Goal: Communication & Community: Answer question/provide support

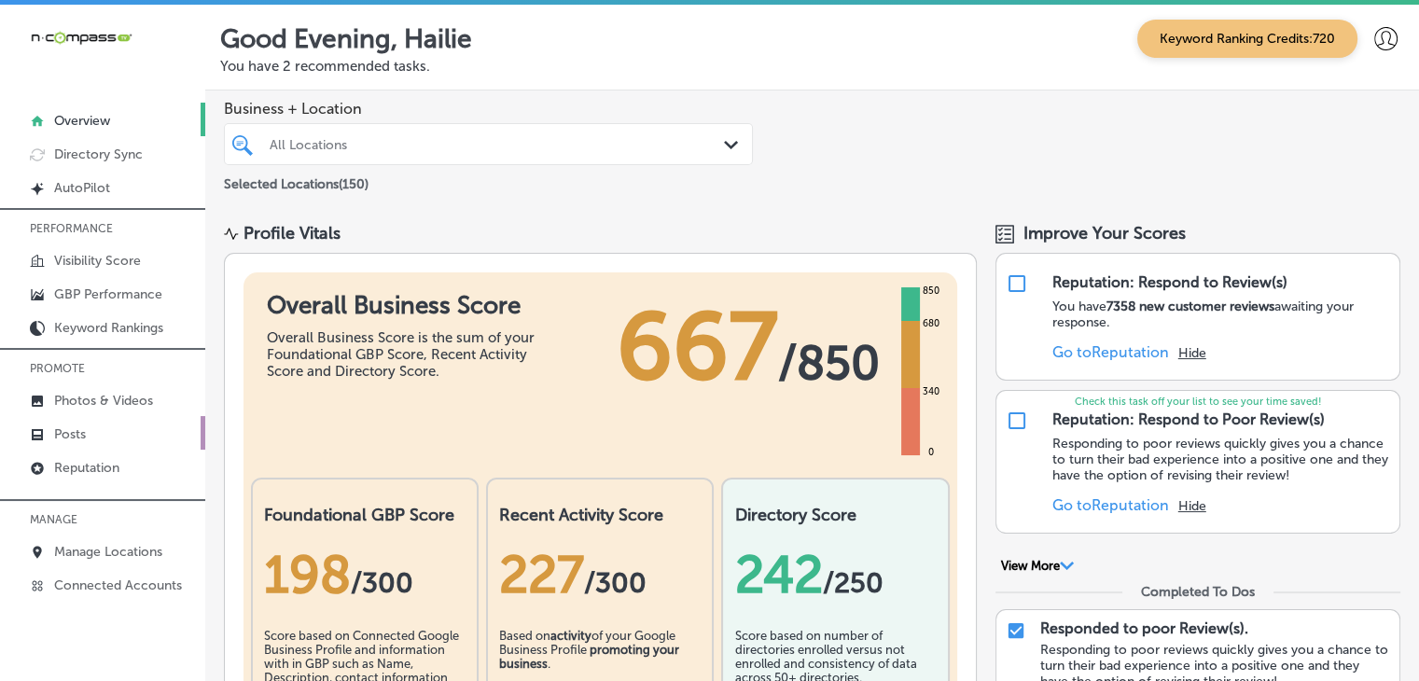
click at [95, 424] on link "Posts" at bounding box center [102, 433] width 205 height 34
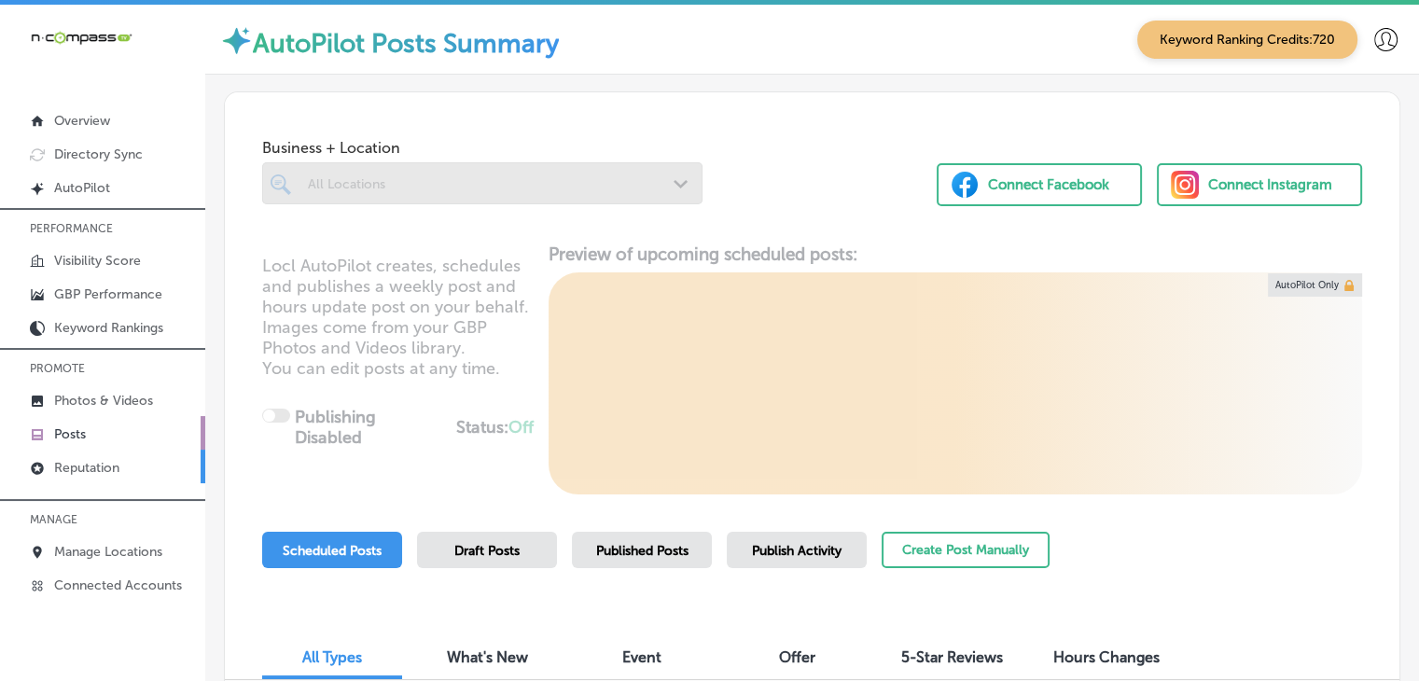
click at [119, 467] on p "Reputation" at bounding box center [86, 468] width 65 height 16
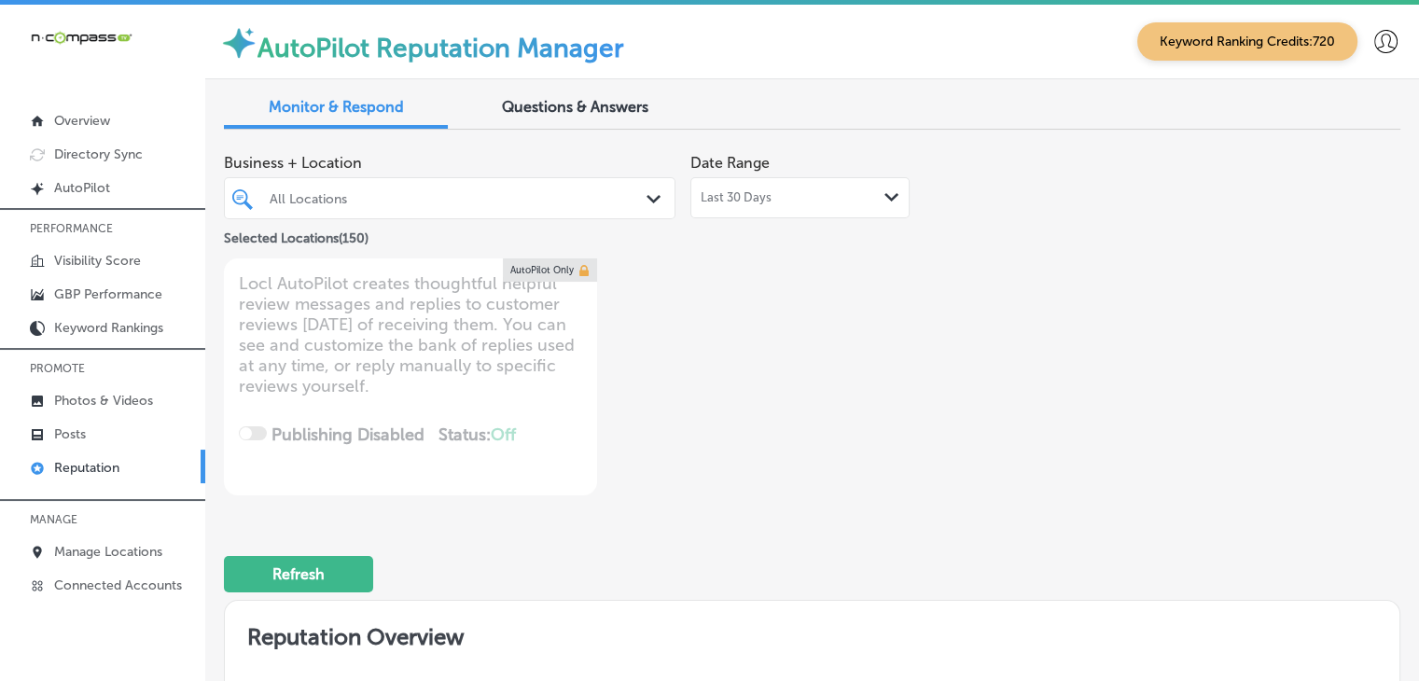
click at [817, 202] on div "Last 30 Days Path Created with Sketch." at bounding box center [800, 197] width 199 height 15
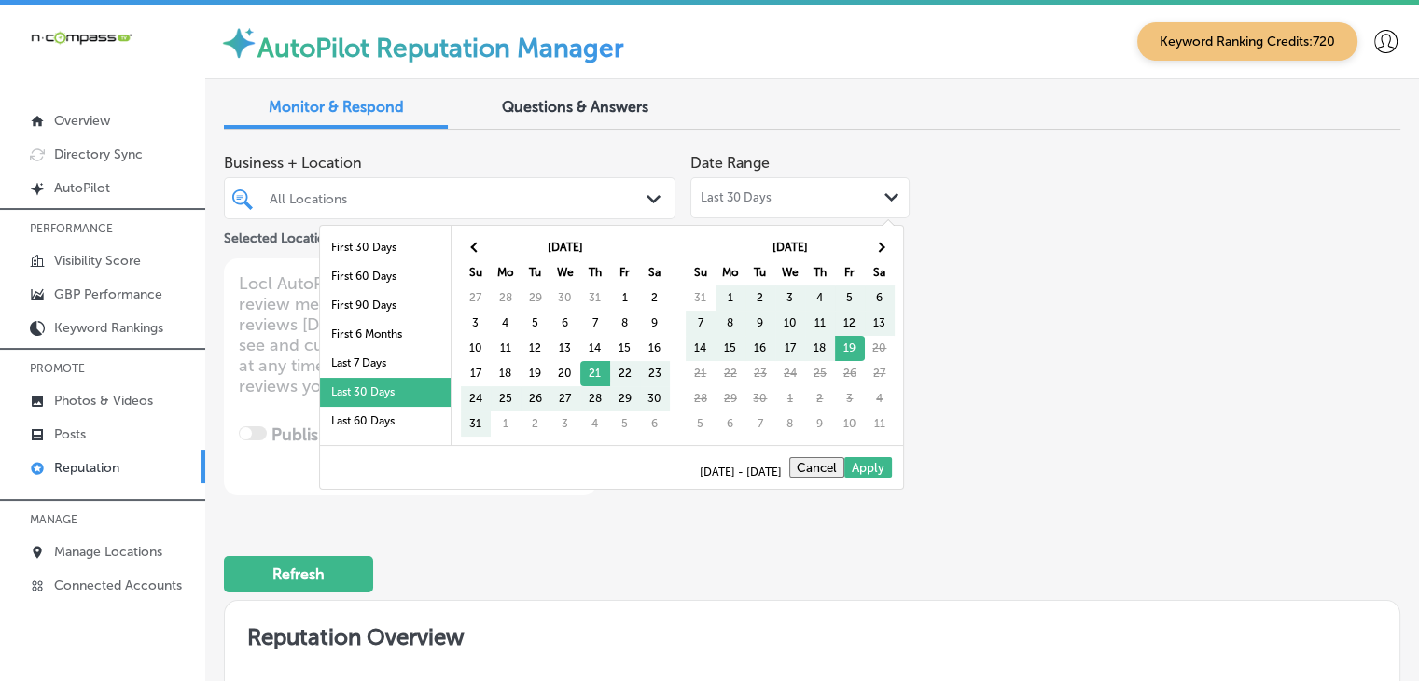
click at [396, 375] on li "Last 7 Days" at bounding box center [385, 363] width 131 height 29
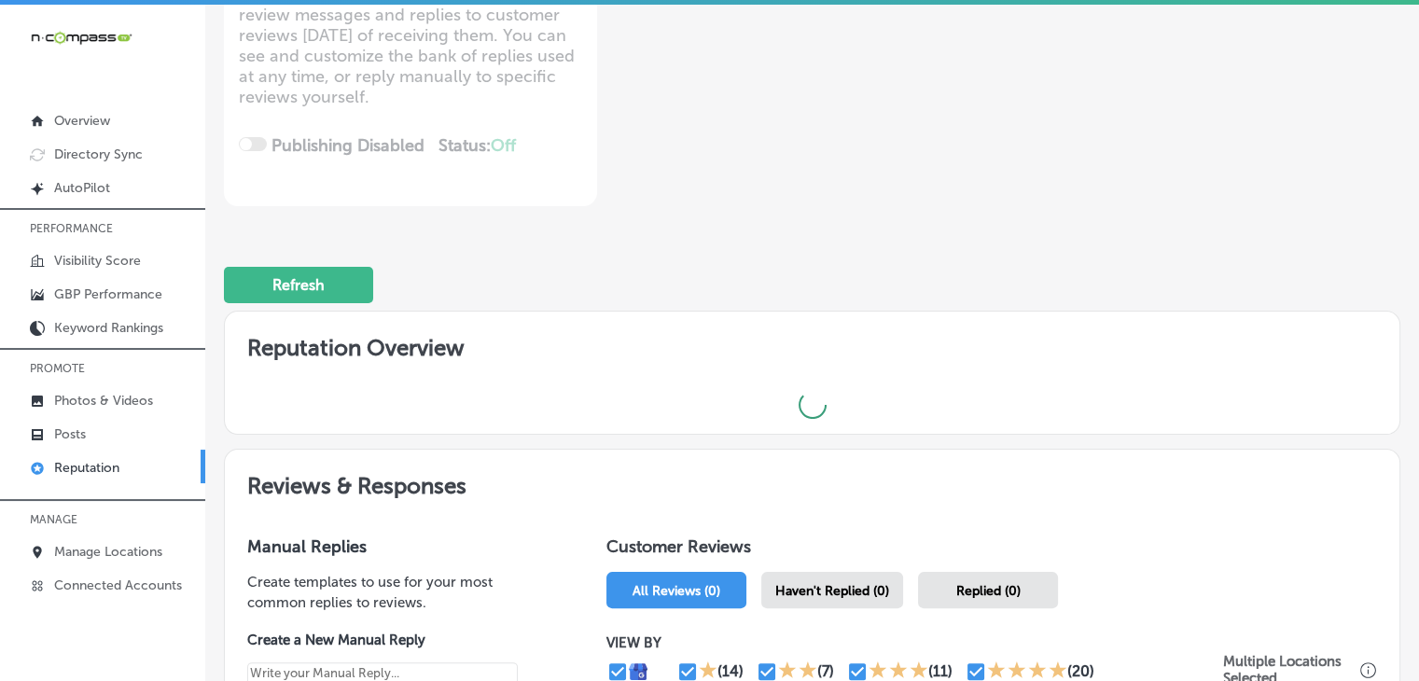
scroll to position [373, 0]
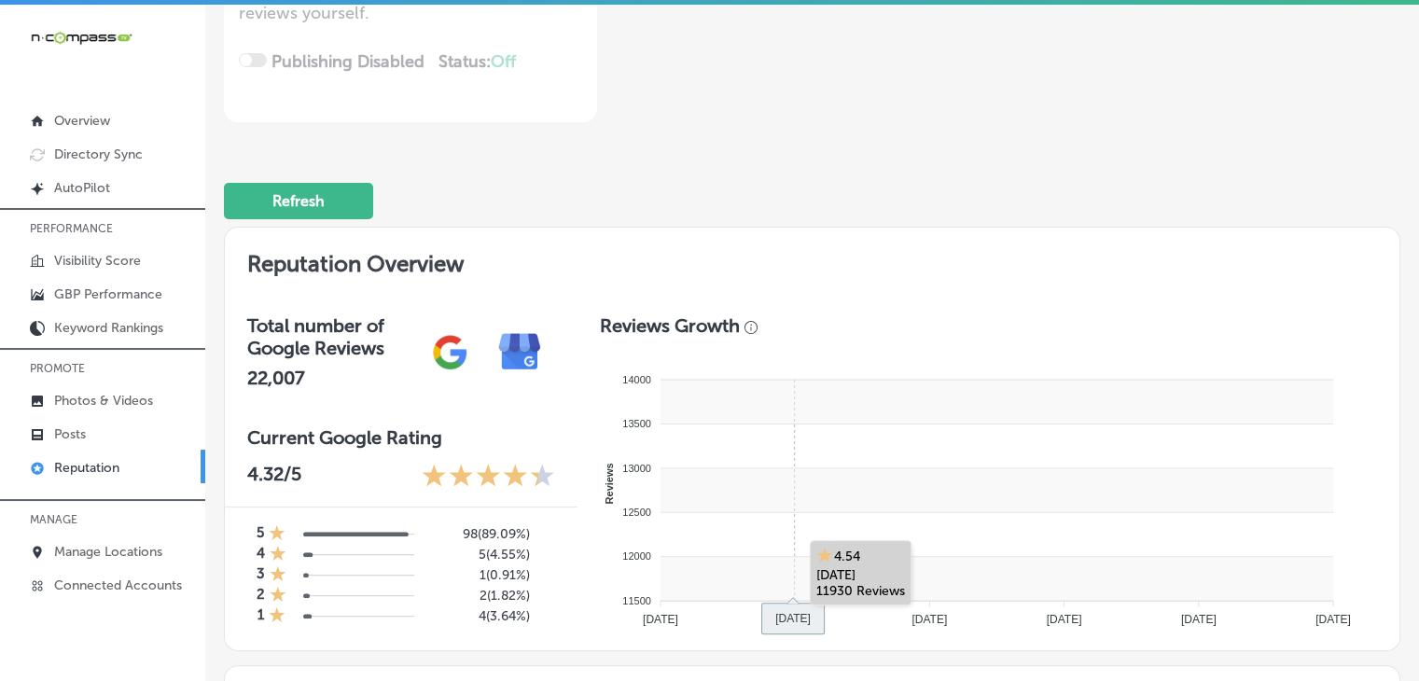
click at [844, 516] on rect at bounding box center [997, 534] width 673 height 44
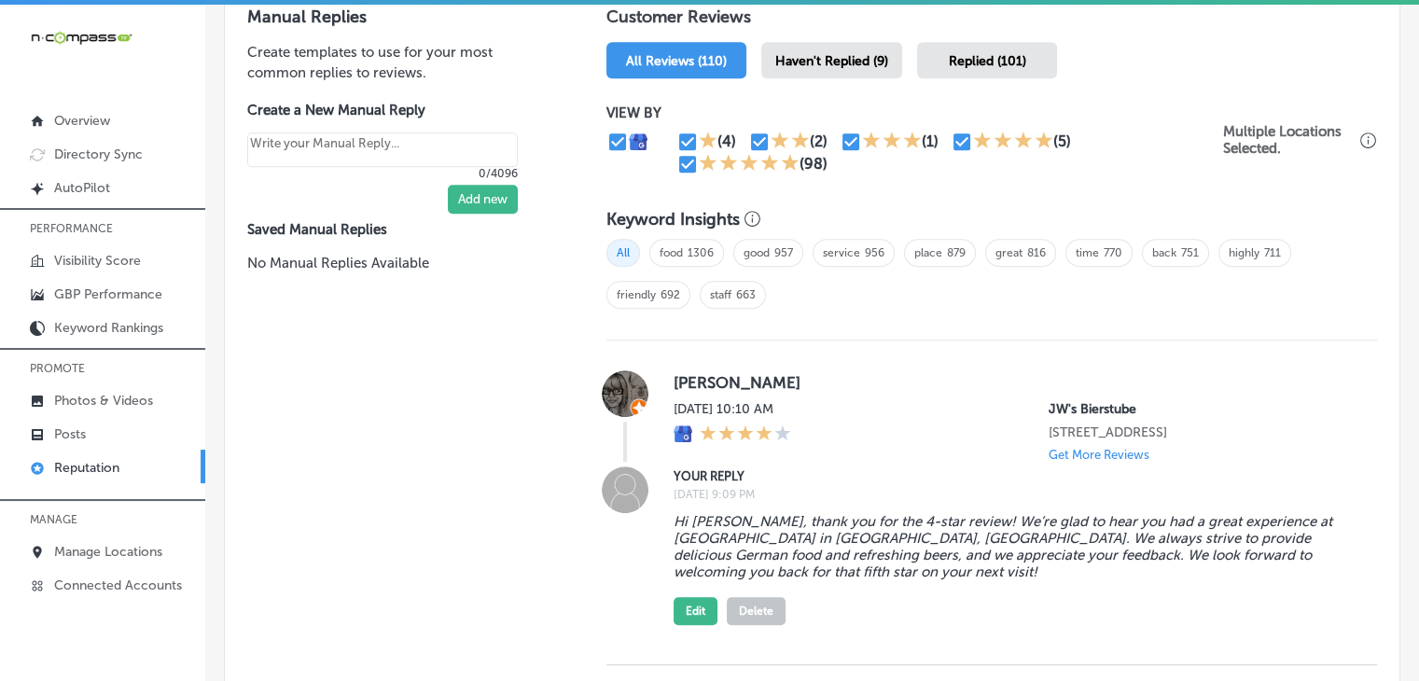
click at [872, 71] on div "Haven't Replied (9)" at bounding box center [831, 60] width 141 height 36
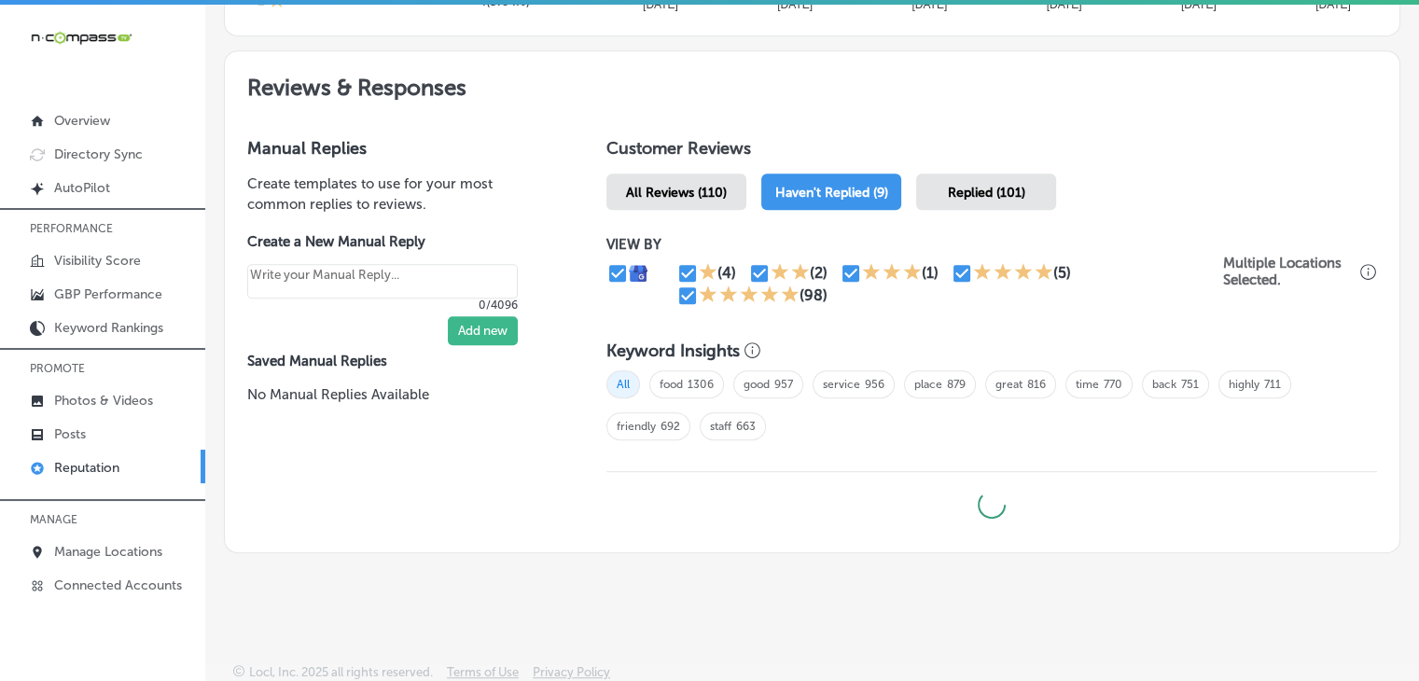
click at [679, 304] on div "VIEW BY (4) (2) (1) (5) (98) Multiple Locations Selected." at bounding box center [991, 271] width 771 height 108
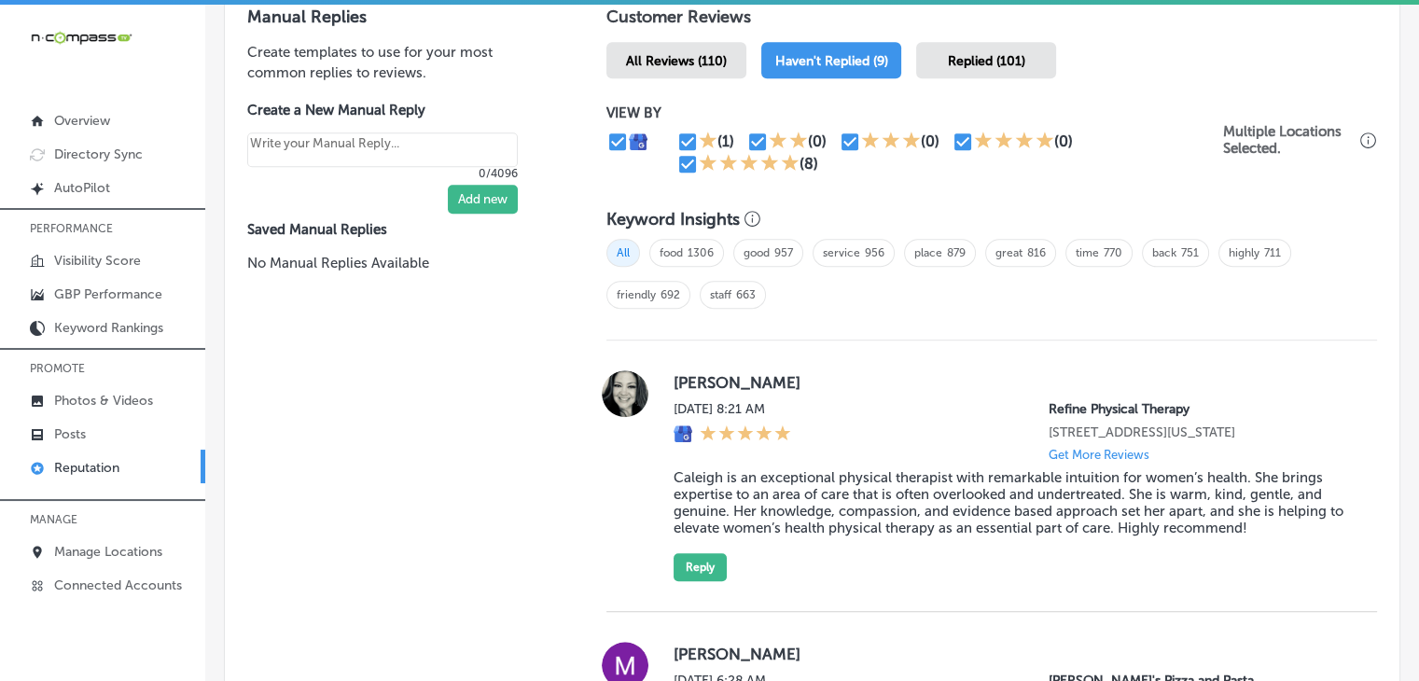
click at [680, 296] on span "friendly 692" at bounding box center [648, 295] width 84 height 28
type textarea "x"
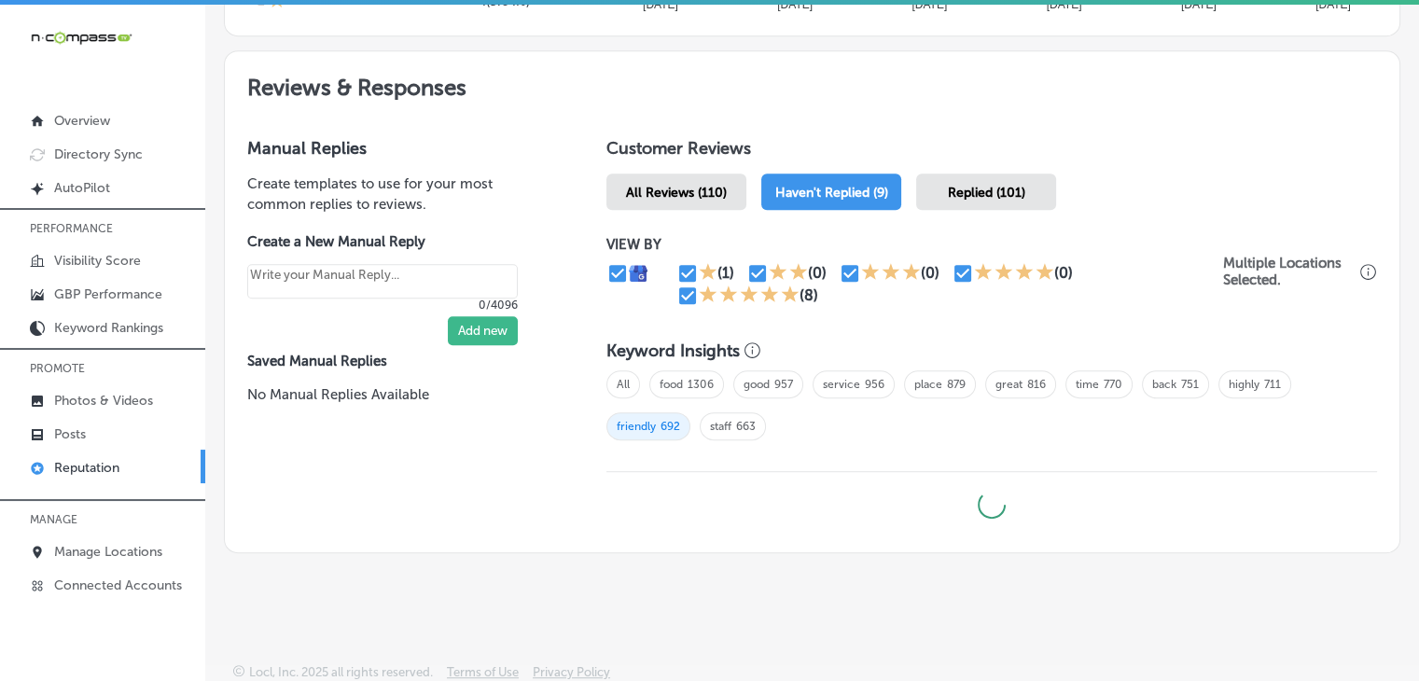
click at [954, 277] on input "checkbox" at bounding box center [963, 273] width 22 height 22
checkbox input "false"
type textarea "x"
click at [677, 293] on input "checkbox" at bounding box center [687, 296] width 22 height 22
checkbox input "false"
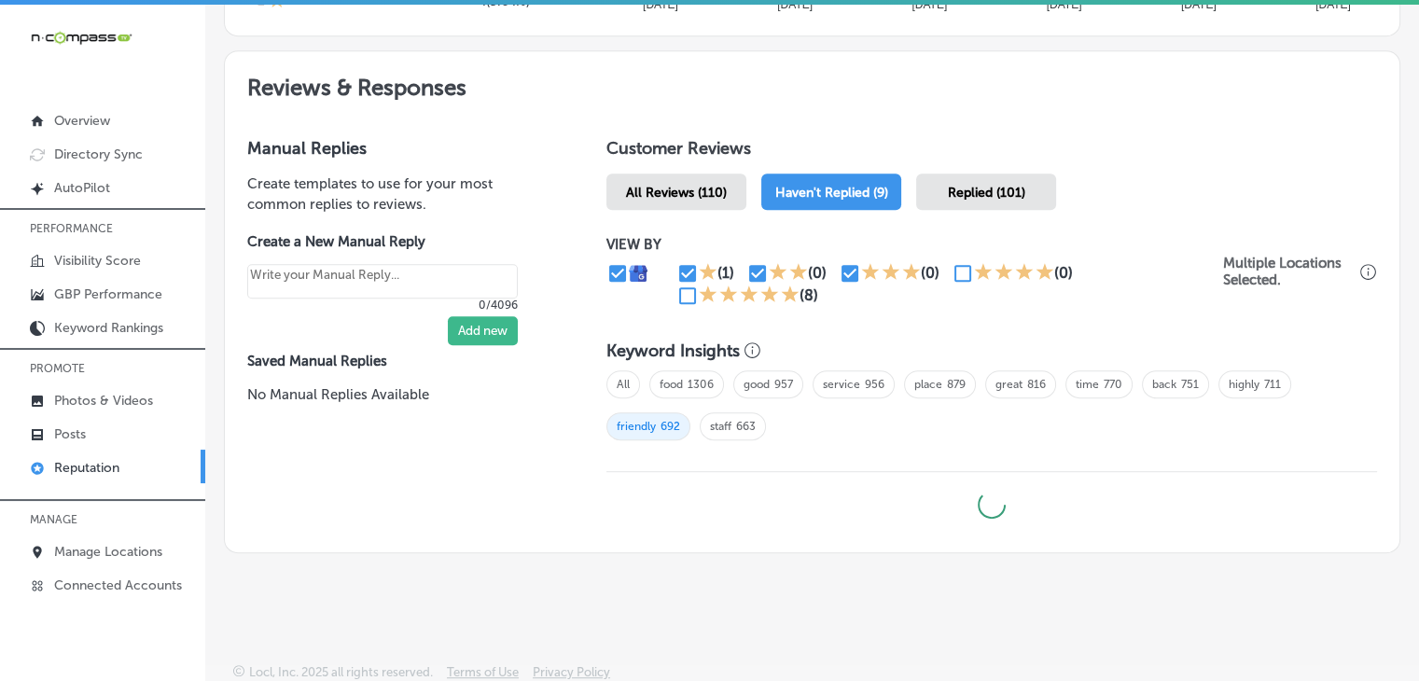
type textarea "x"
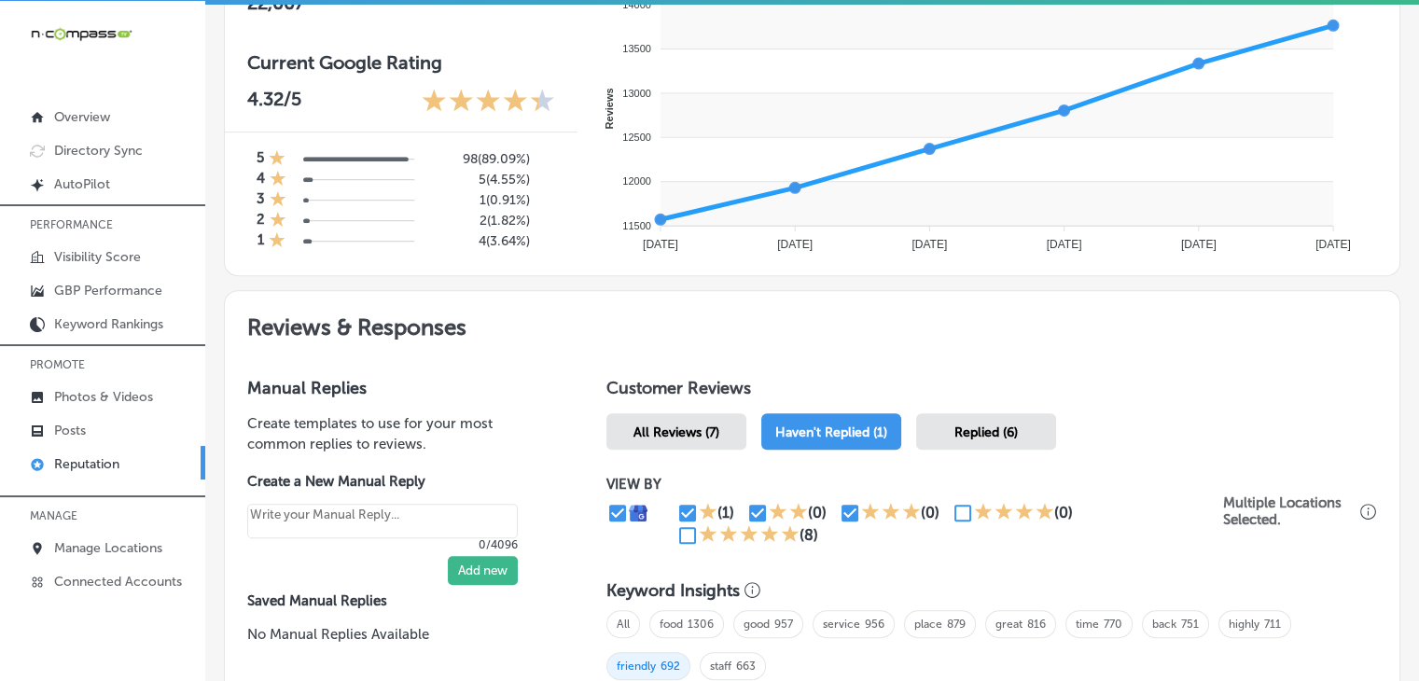
scroll to position [794, 0]
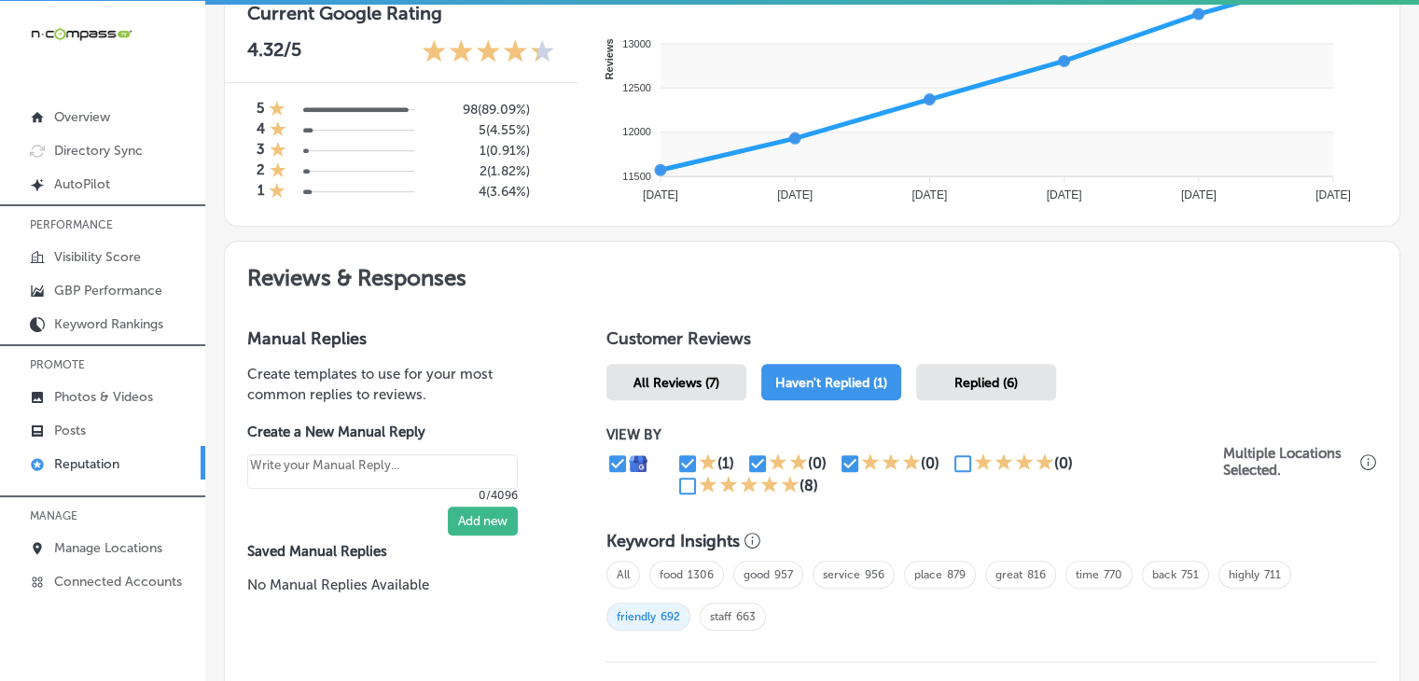
click at [687, 453] on input "checkbox" at bounding box center [687, 464] width 22 height 22
checkbox input "false"
type textarea "x"
drag, startPoint x: 752, startPoint y: 460, endPoint x: 796, endPoint y: 456, distance: 44.0
click at [752, 459] on input "checkbox" at bounding box center [757, 464] width 22 height 22
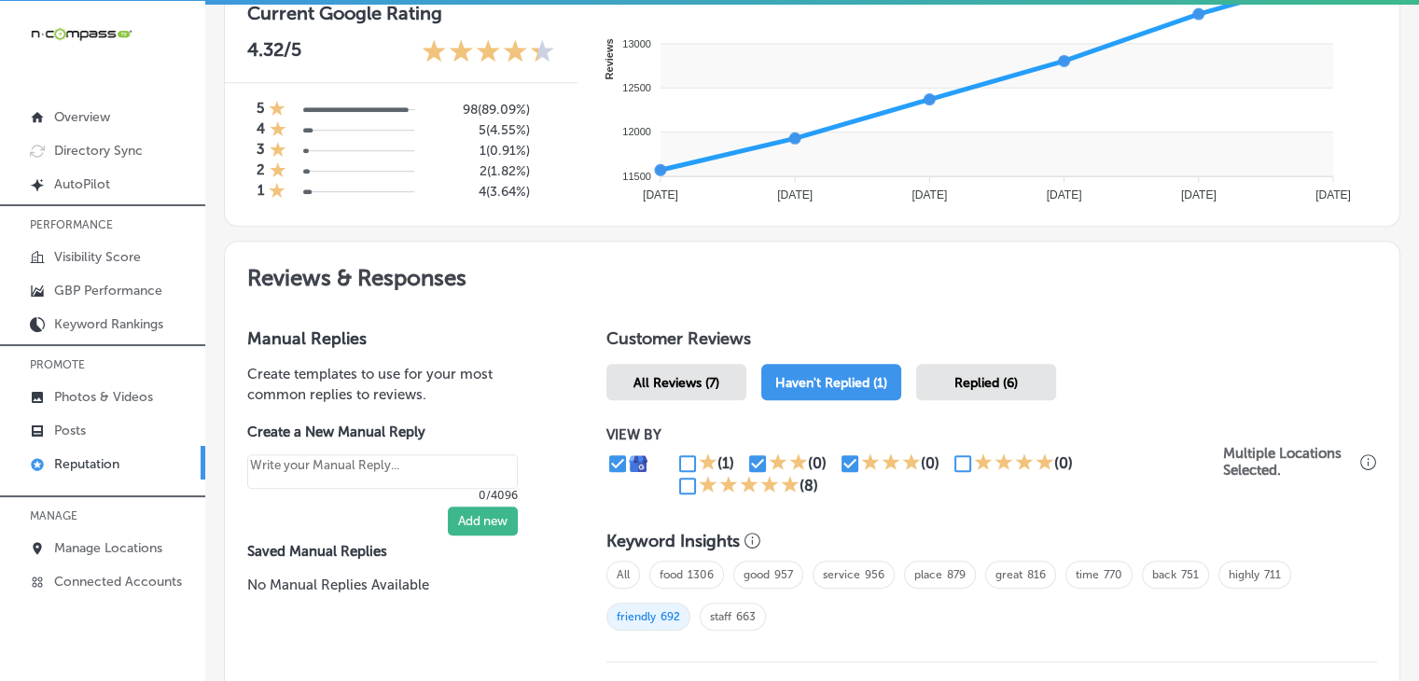
checkbox input "false"
type textarea "x"
click at [844, 460] on input "checkbox" at bounding box center [850, 464] width 22 height 22
checkbox input "false"
type textarea "x"
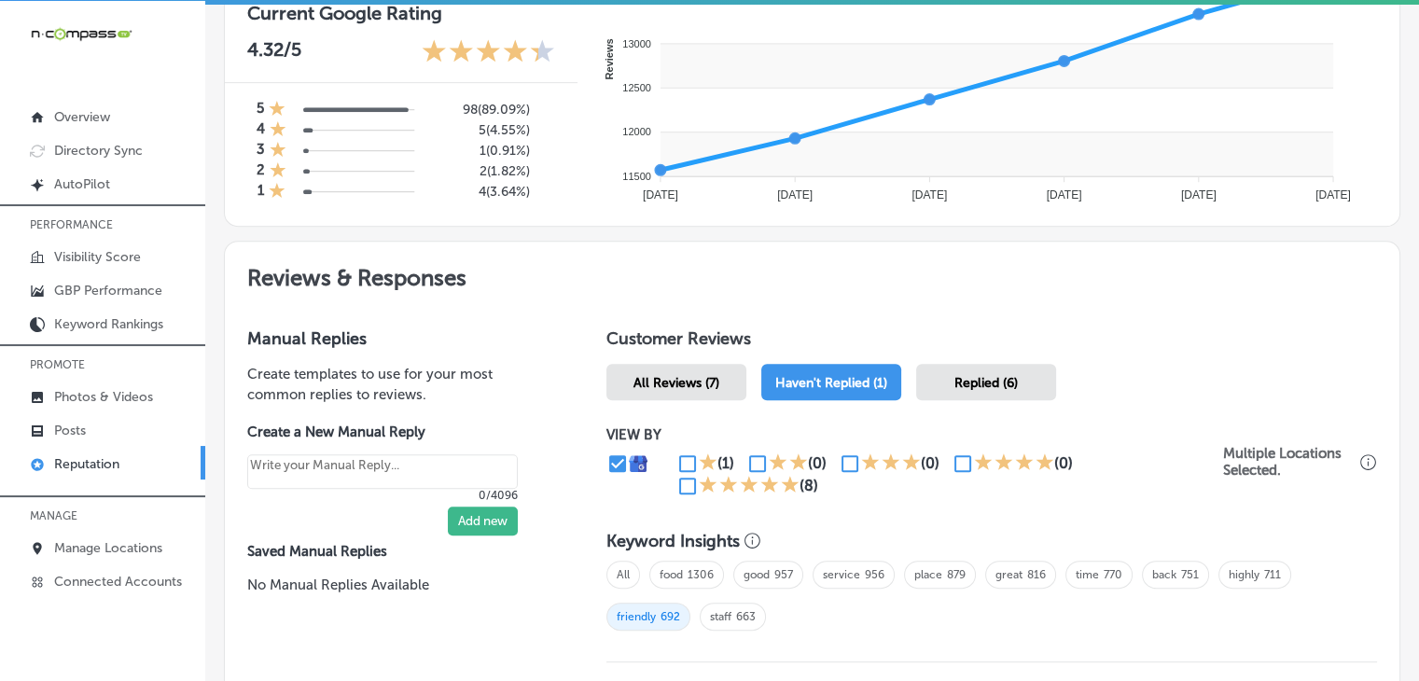
click at [952, 457] on input "checkbox" at bounding box center [963, 464] width 22 height 22
checkbox input "true"
click at [699, 489] on icon at bounding box center [708, 484] width 19 height 19
type textarea "x"
click at [688, 485] on div "(8)" at bounding box center [753, 486] width 154 height 22
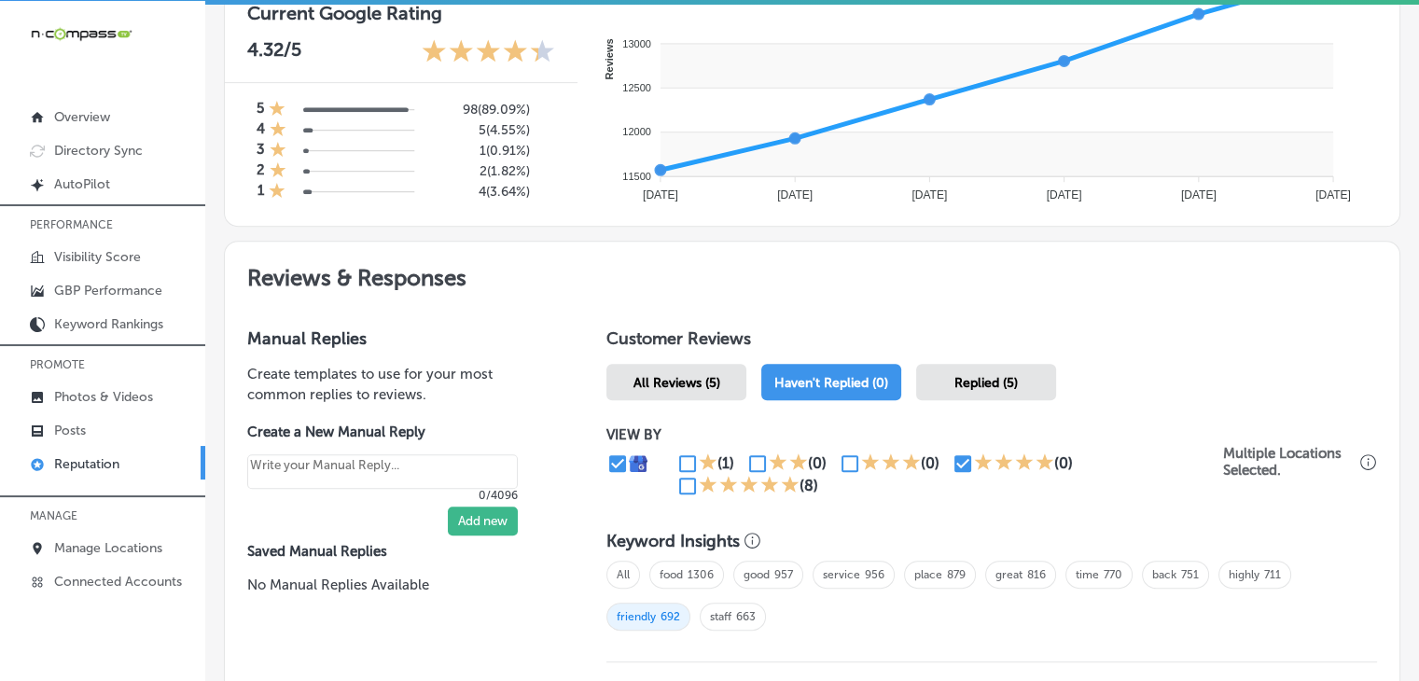
click at [688, 485] on input "checkbox" at bounding box center [687, 486] width 22 height 22
checkbox input "true"
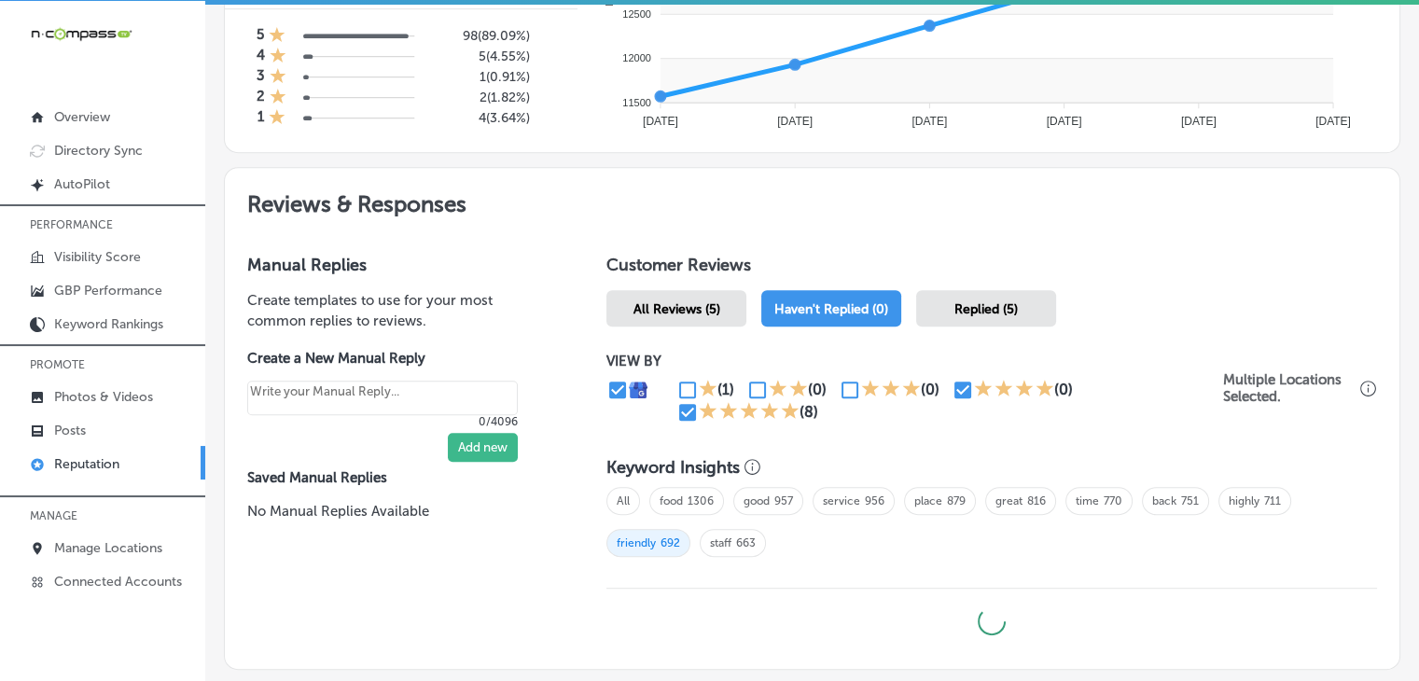
scroll to position [802, 0]
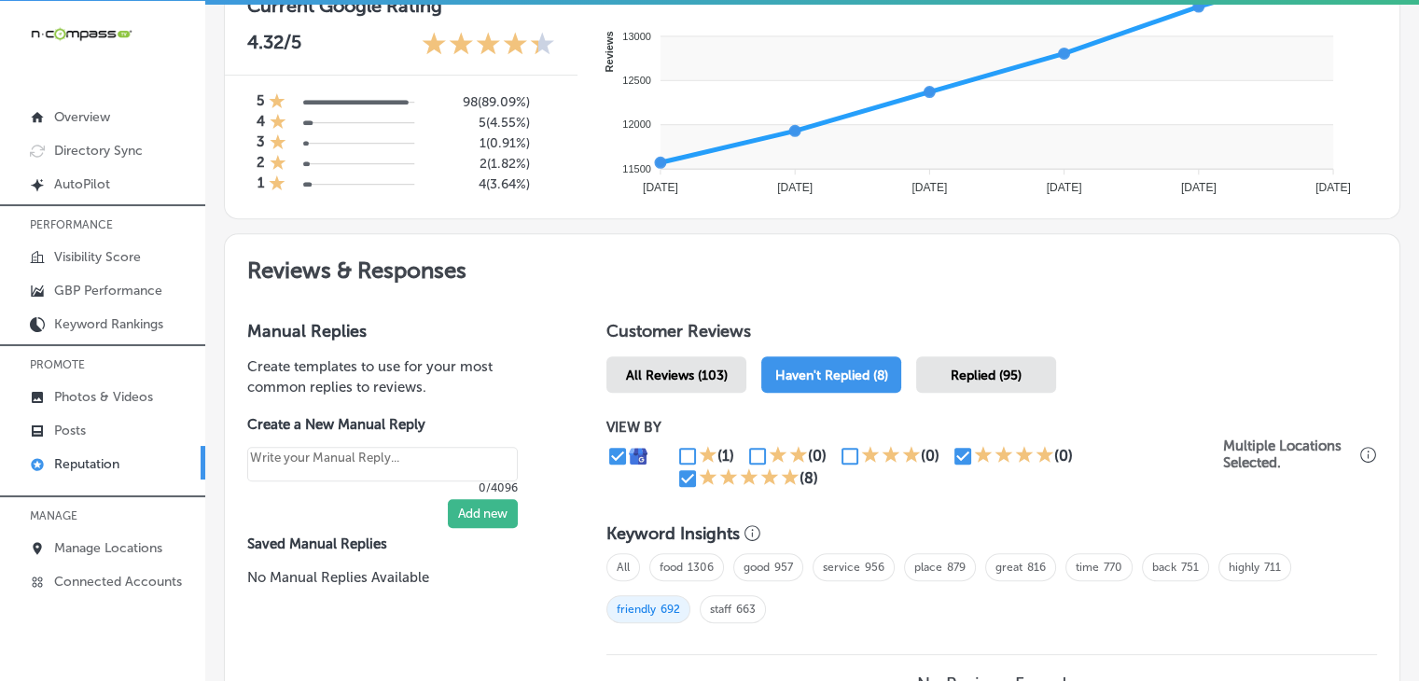
click at [635, 553] on div "All food 1306 good 957 service 956 place 879 great 816 time 770 back 751 highly…" at bounding box center [991, 595] width 771 height 103
click at [634, 554] on div "All food 1306 good 957 service 956 place 879 great 816 time 770 back 751 highly…" at bounding box center [991, 595] width 771 height 103
click at [634, 555] on div "All food 1306 good 957 service 956 place 879 great 816 time 770 back 751 highly…" at bounding box center [991, 595] width 771 height 103
click at [625, 563] on span "All" at bounding box center [623, 567] width 34 height 28
type textarea "x"
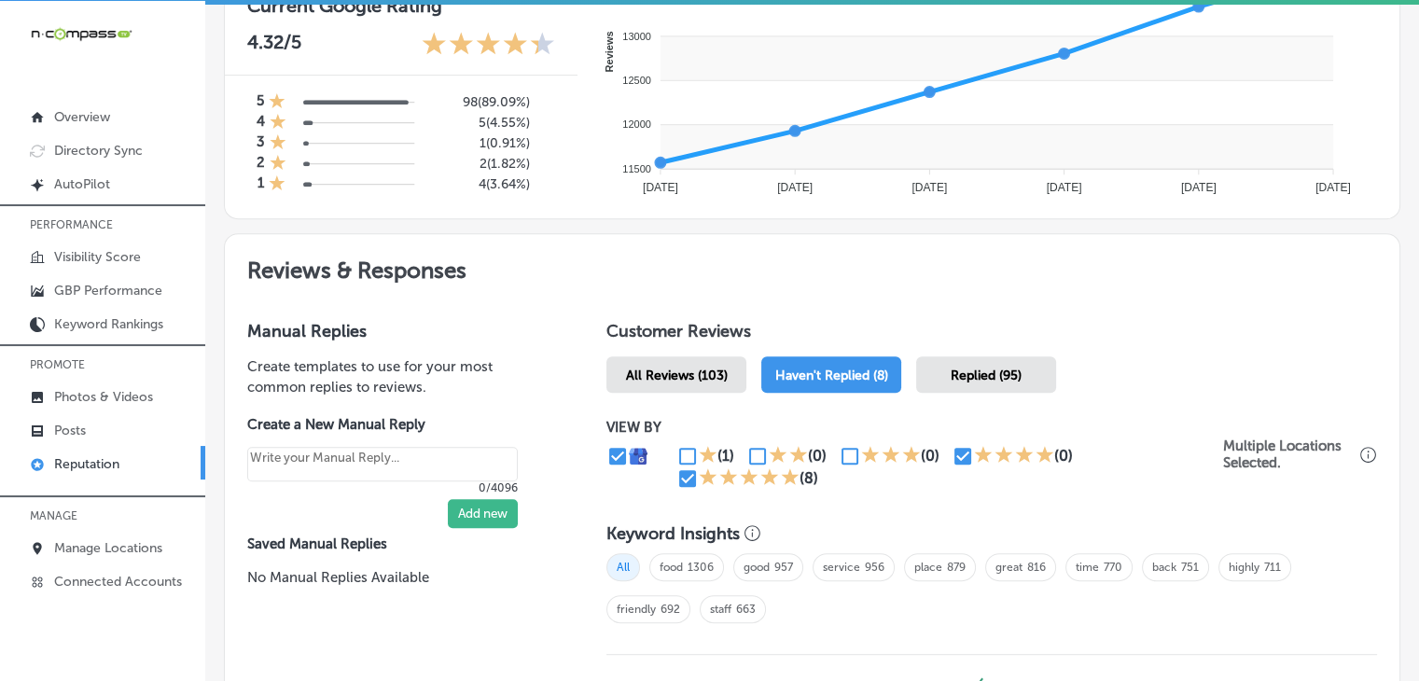
click at [684, 475] on input "checkbox" at bounding box center [687, 478] width 22 height 22
checkbox input "false"
type textarea "x"
click at [952, 460] on input "checkbox" at bounding box center [963, 456] width 22 height 22
checkbox input "false"
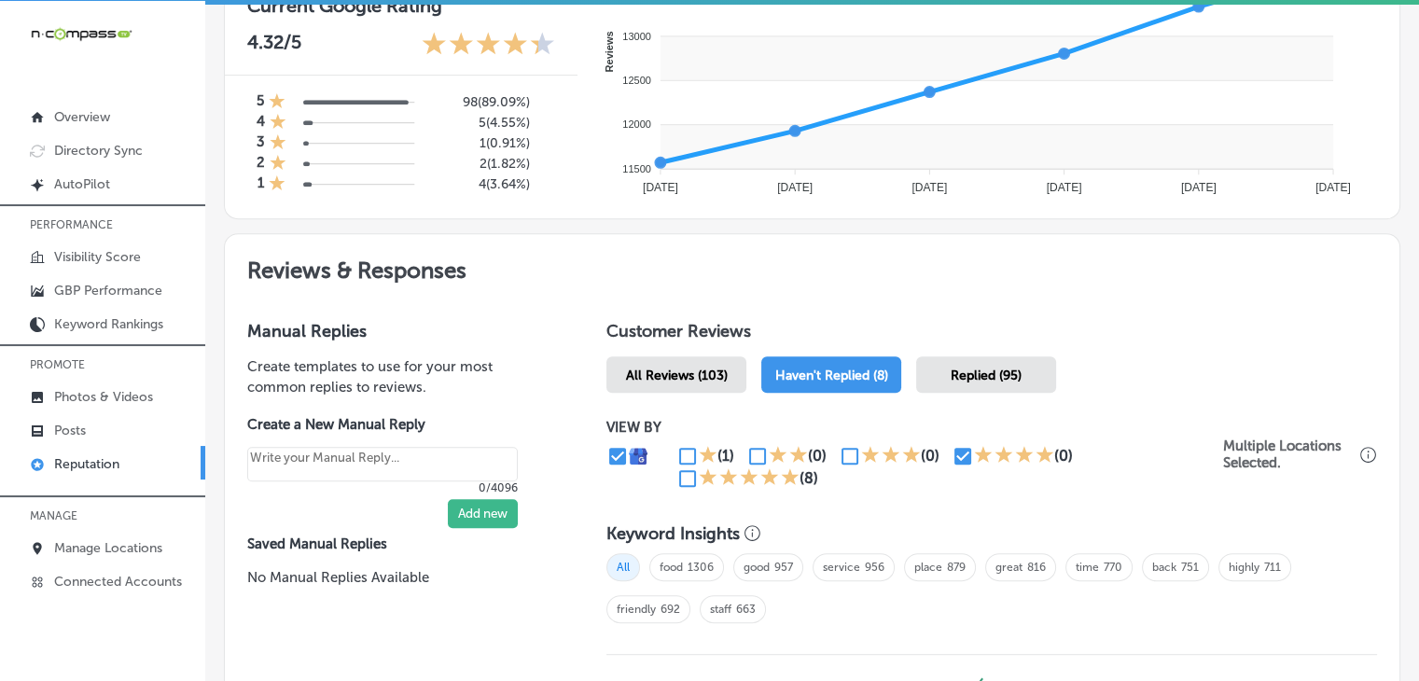
type textarea "x"
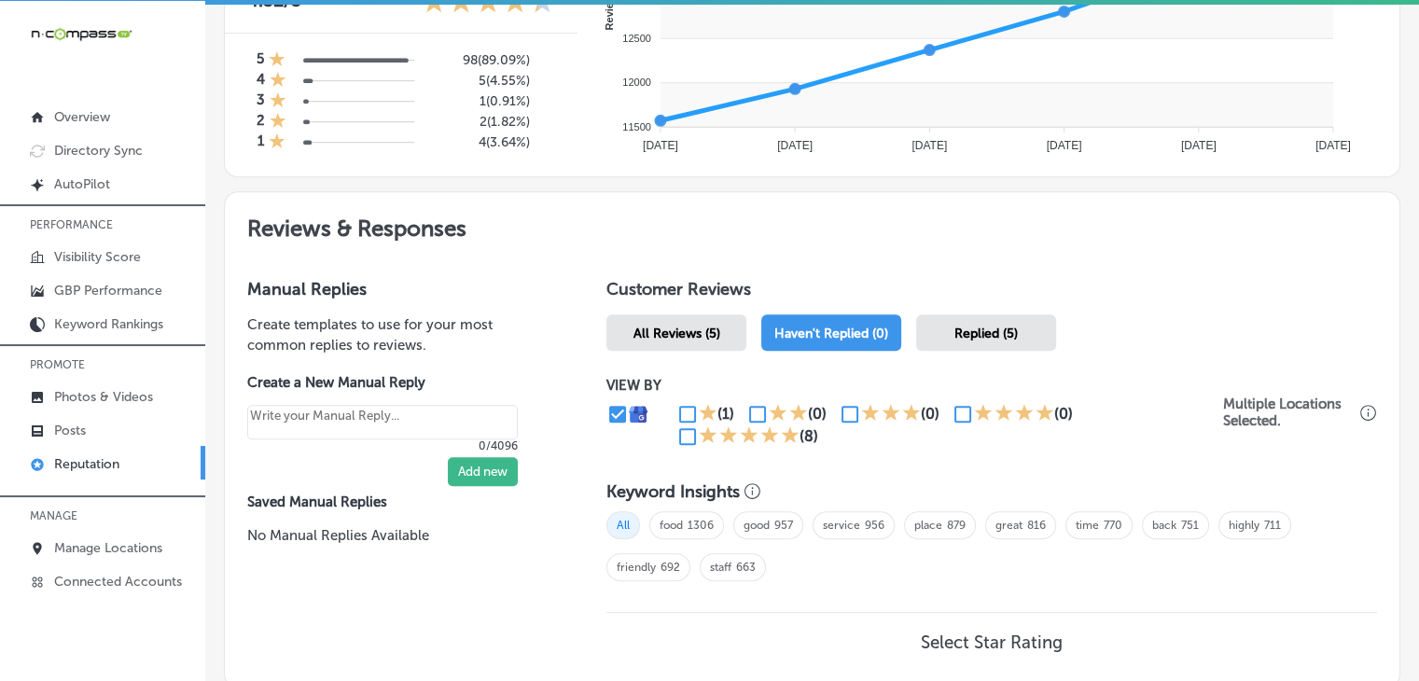
scroll to position [981, 0]
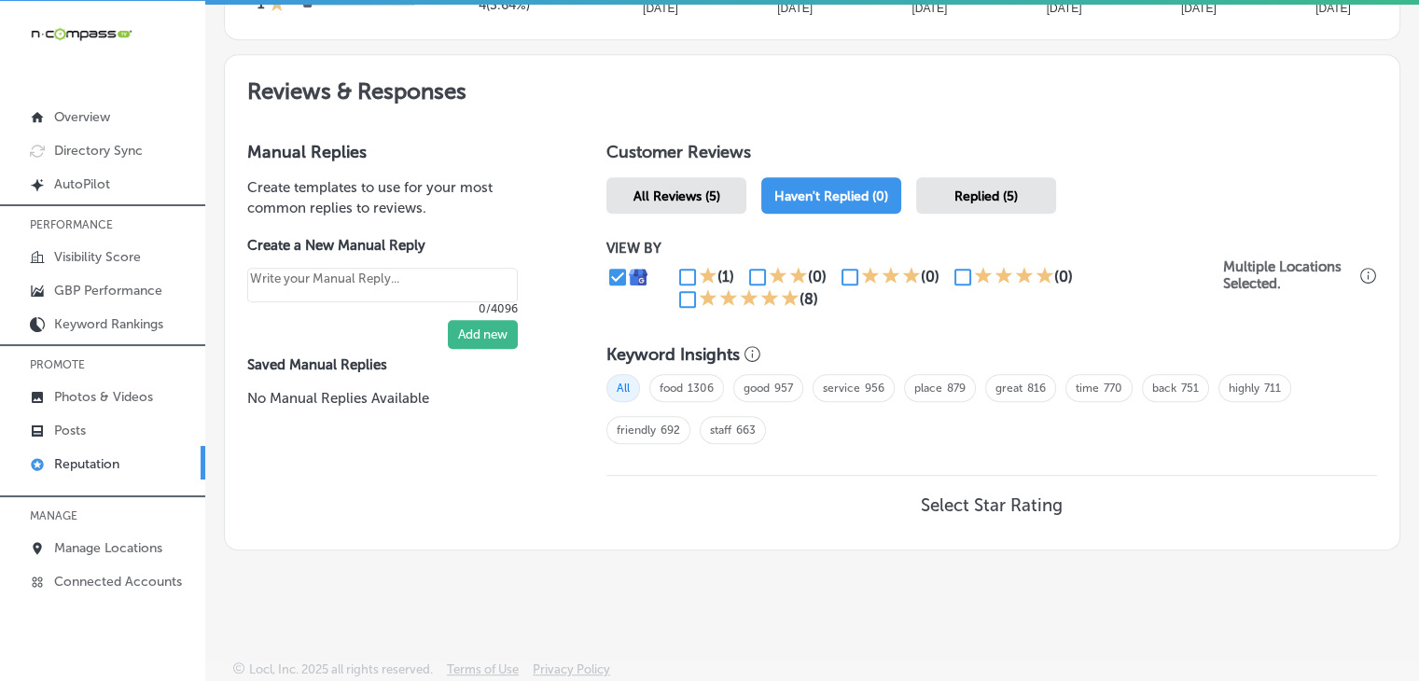
click at [683, 266] on input "checkbox" at bounding box center [687, 277] width 22 height 22
checkbox input "true"
type textarea "x"
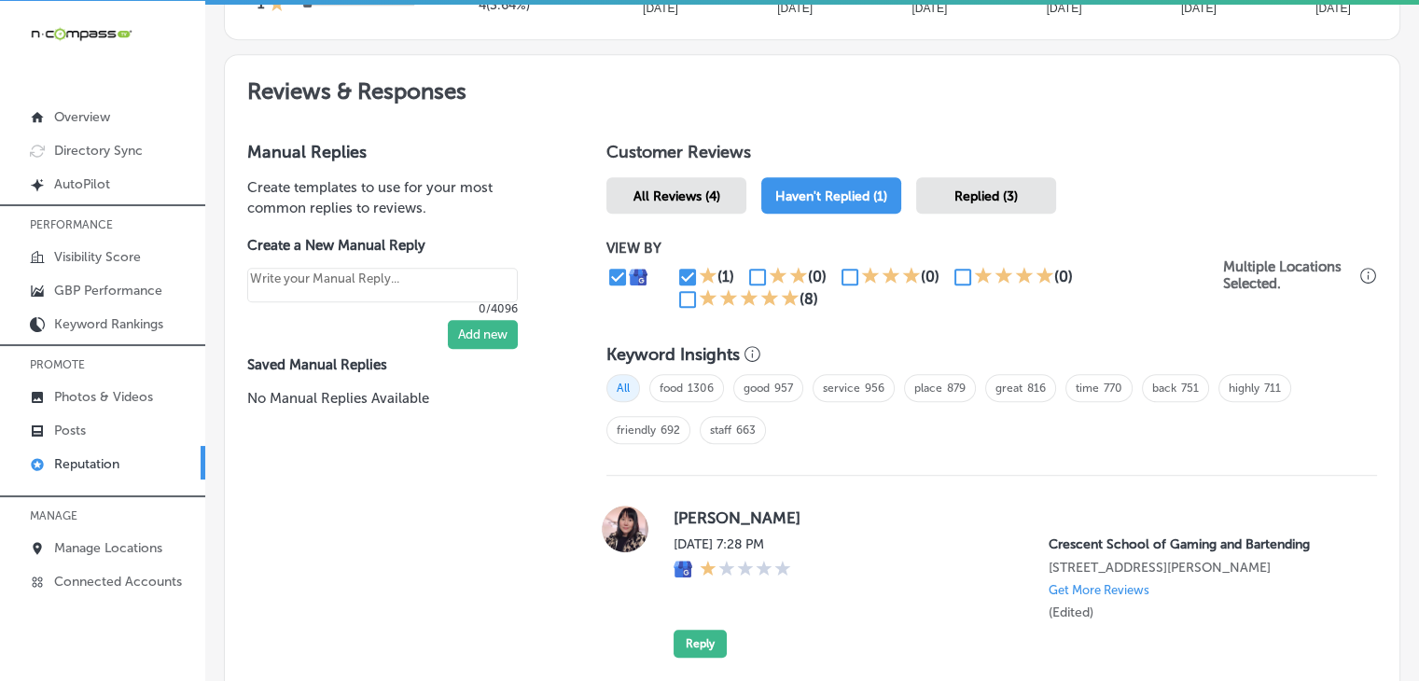
click at [681, 272] on input "checkbox" at bounding box center [687, 277] width 22 height 22
checkbox input "false"
type textarea "x"
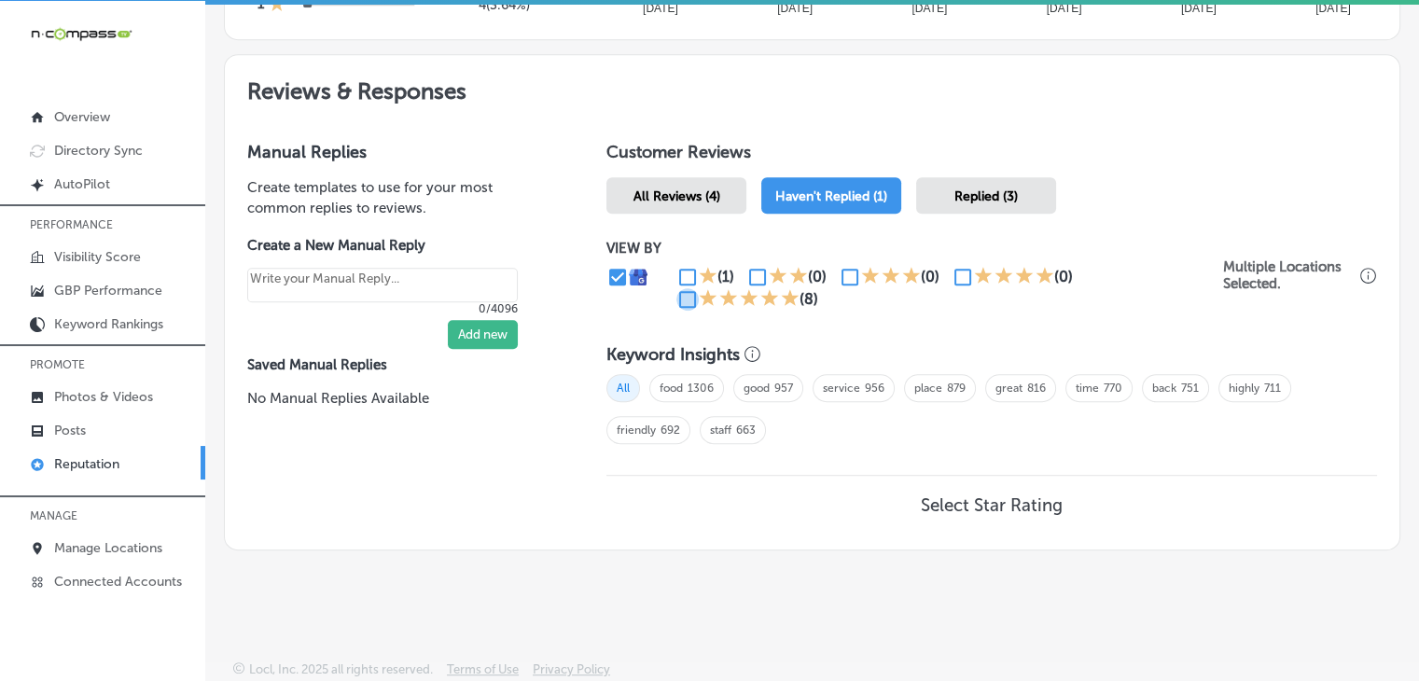
click at [679, 296] on input "checkbox" at bounding box center [687, 299] width 22 height 22
checkbox input "true"
click at [937, 273] on div "(0)" at bounding box center [895, 277] width 113 height 22
type textarea "x"
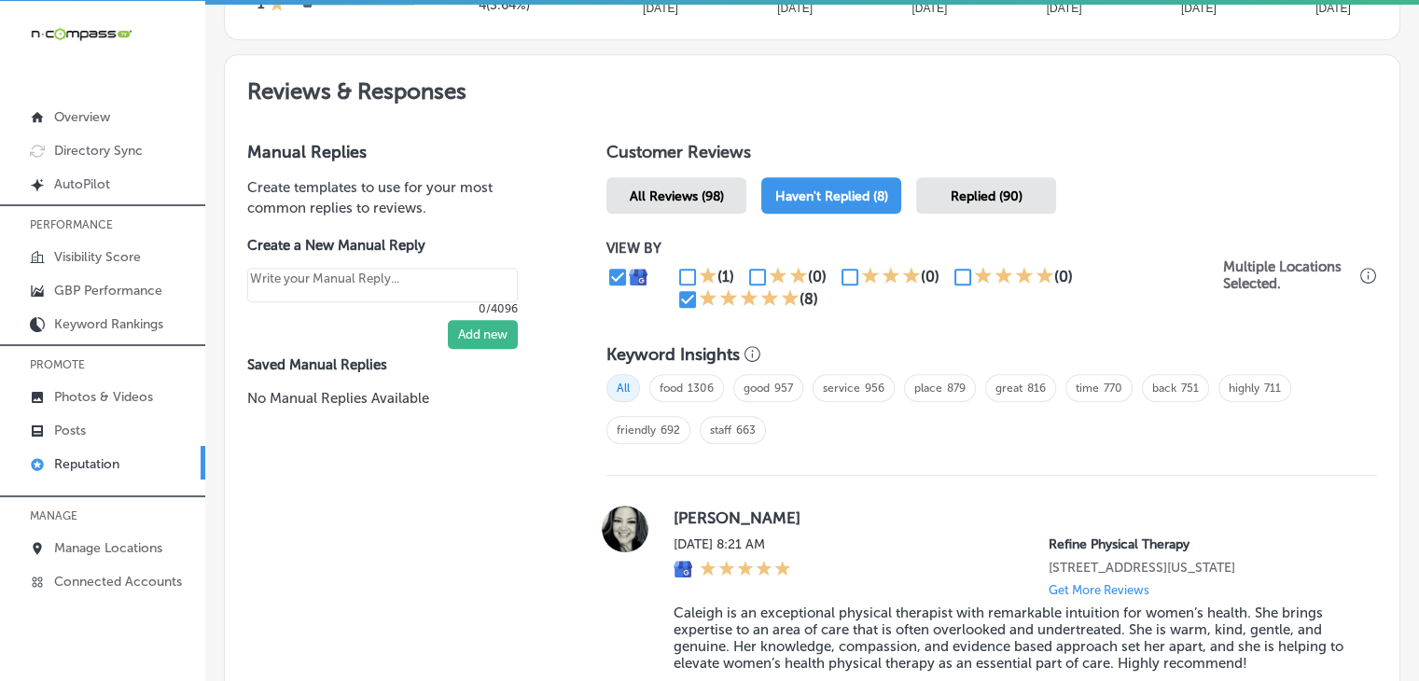
click at [952, 273] on input "checkbox" at bounding box center [963, 277] width 22 height 22
checkbox input "true"
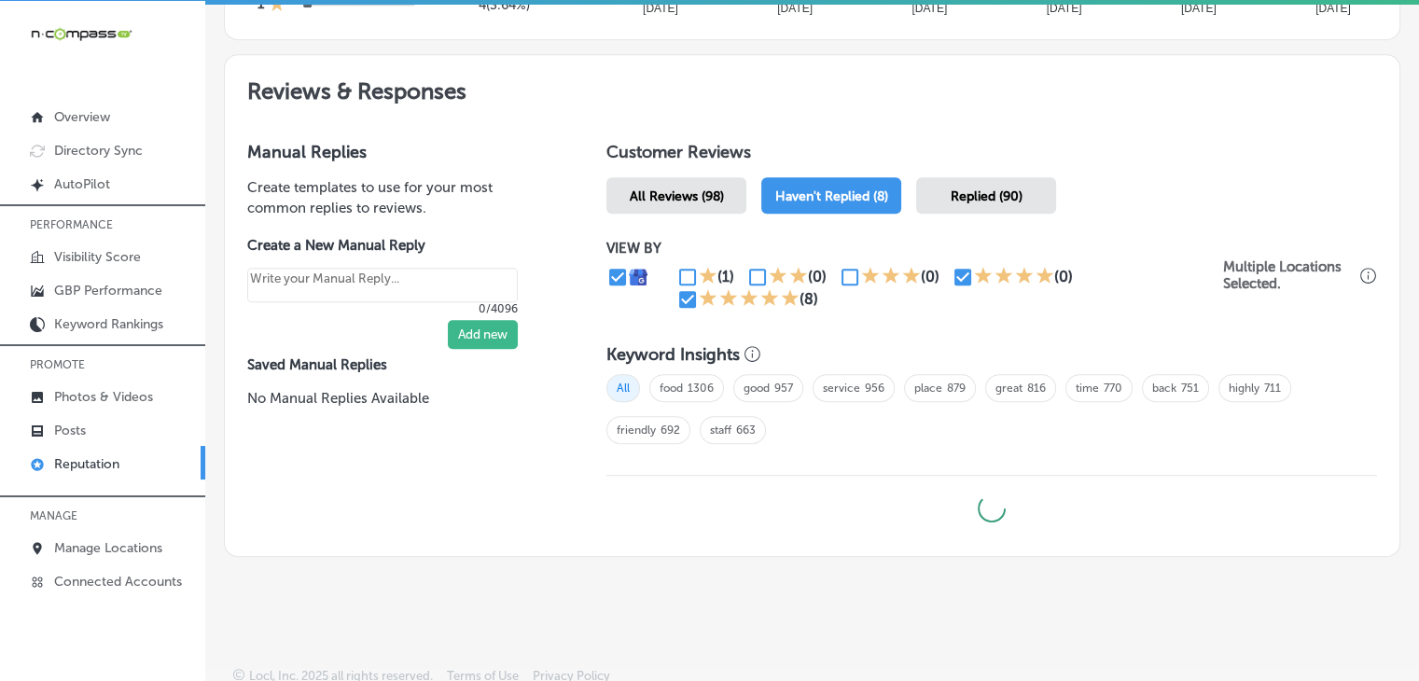
type textarea "x"
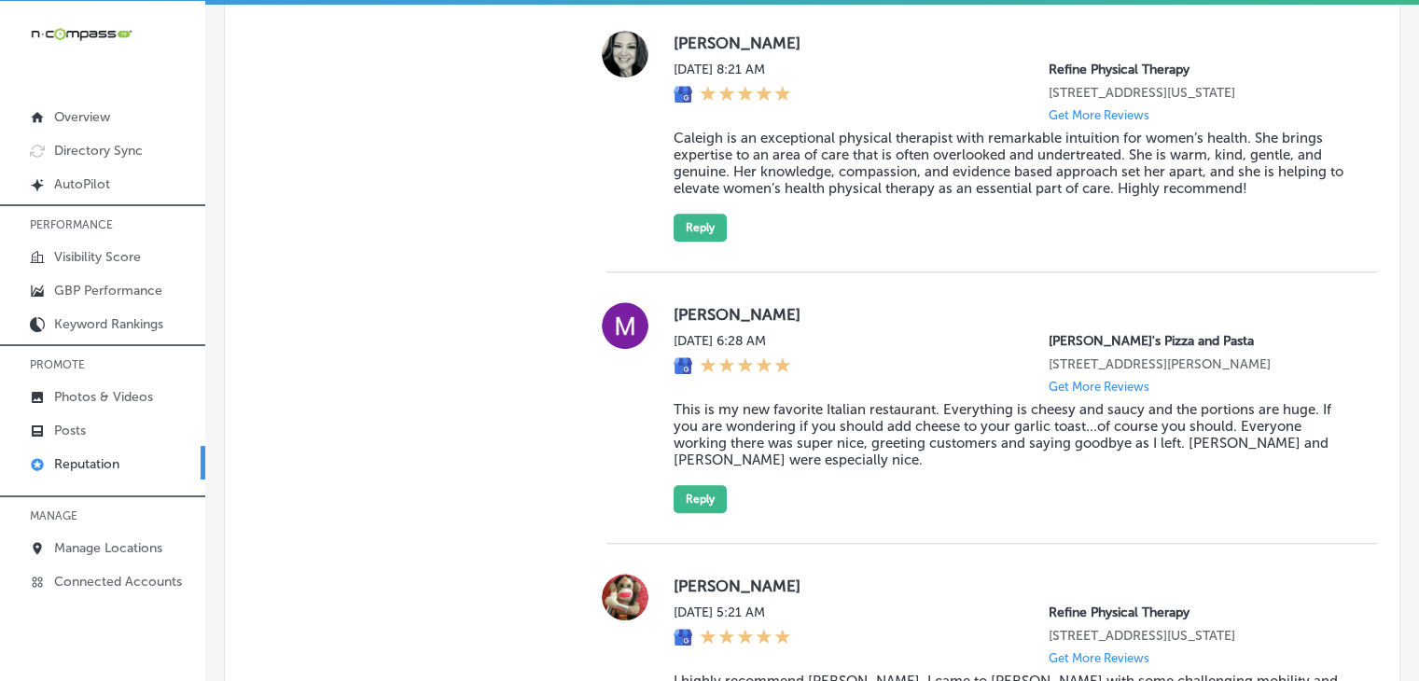
scroll to position [1338, 0]
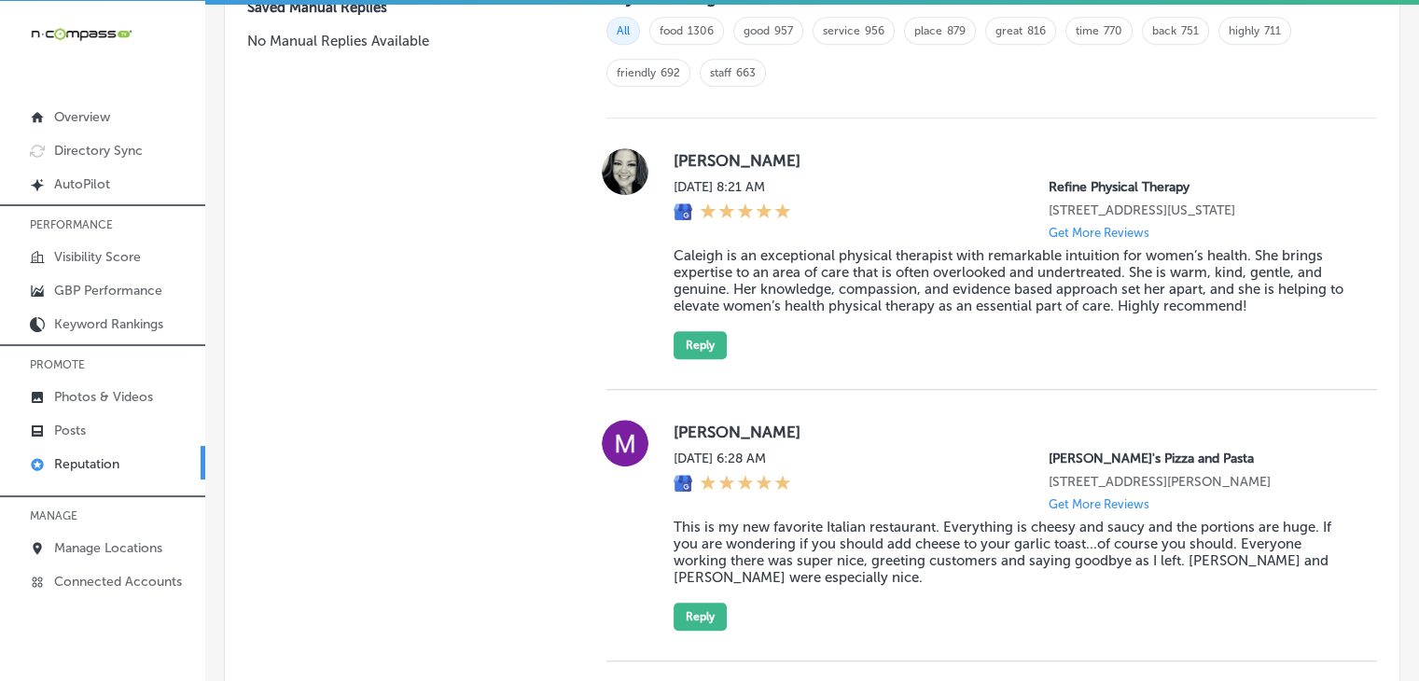
click at [1214, 166] on div "[PERSON_NAME] [DATE] 8:21 AM Refine Physical Therapy [STREET_ADDRESS][US_STATE]…" at bounding box center [1011, 253] width 674 height 211
drag, startPoint x: 1142, startPoint y: 189, endPoint x: 1038, endPoint y: 184, distance: 104.7
click at [1049, 184] on p "Refine Physical Therapy" at bounding box center [1198, 187] width 299 height 16
copy p "Refine Physical Therapy"
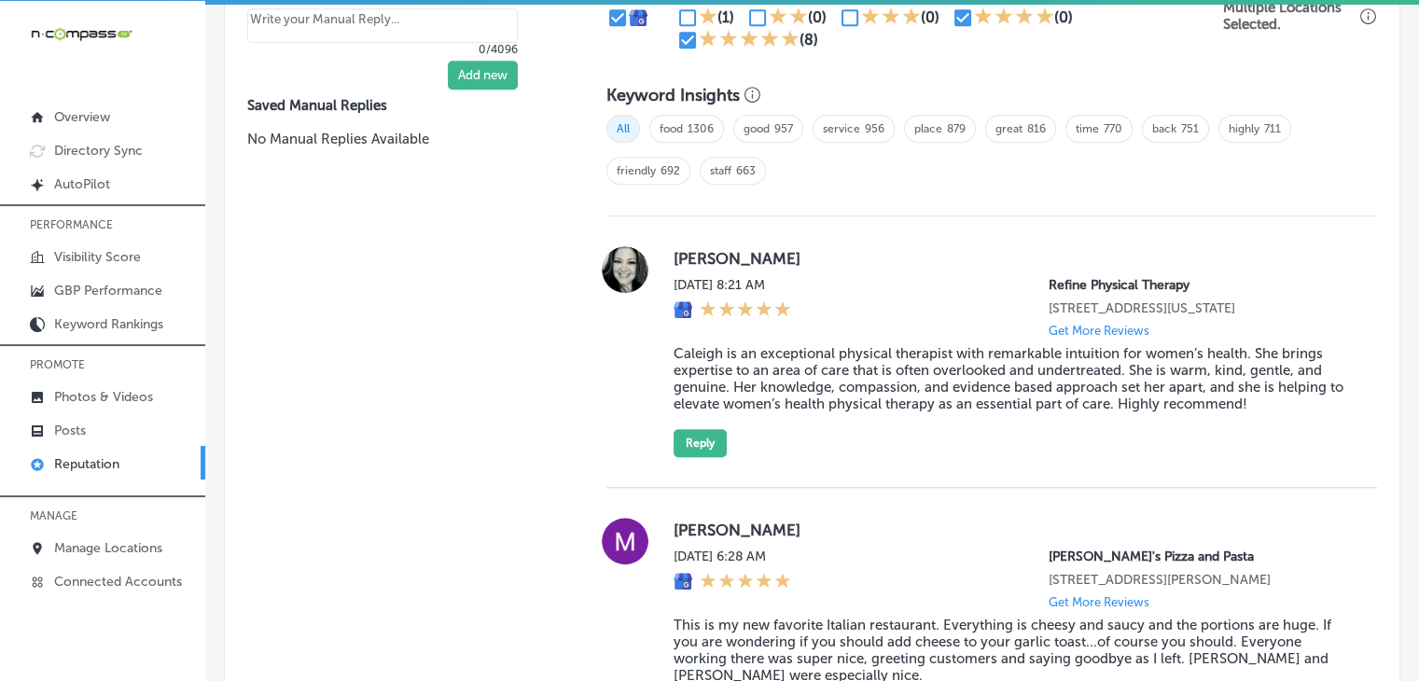
scroll to position [1183, 0]
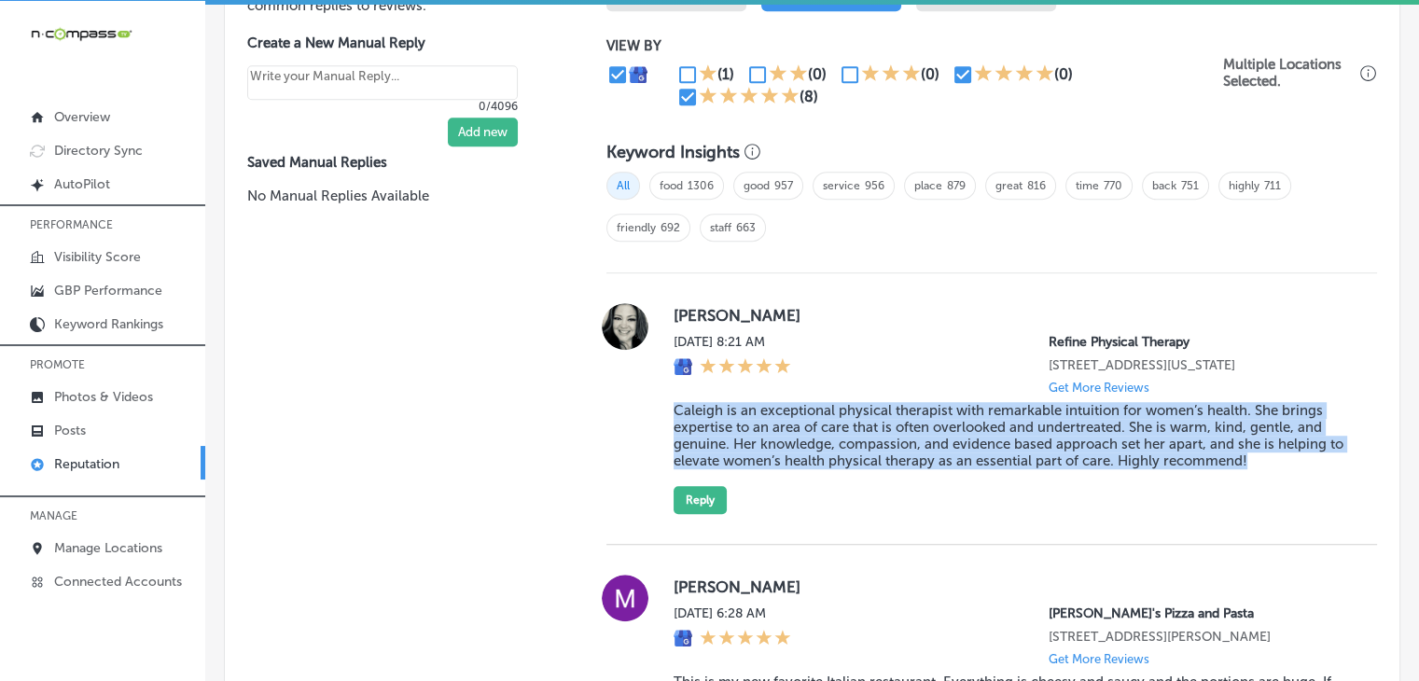
drag, startPoint x: 1286, startPoint y: 486, endPoint x: 662, endPoint y: 413, distance: 627.5
click at [662, 413] on div "[PERSON_NAME] [DATE] 8:21 AM Refine Physical Therapy [STREET_ADDRESS][US_STATE]…" at bounding box center [991, 408] width 771 height 211
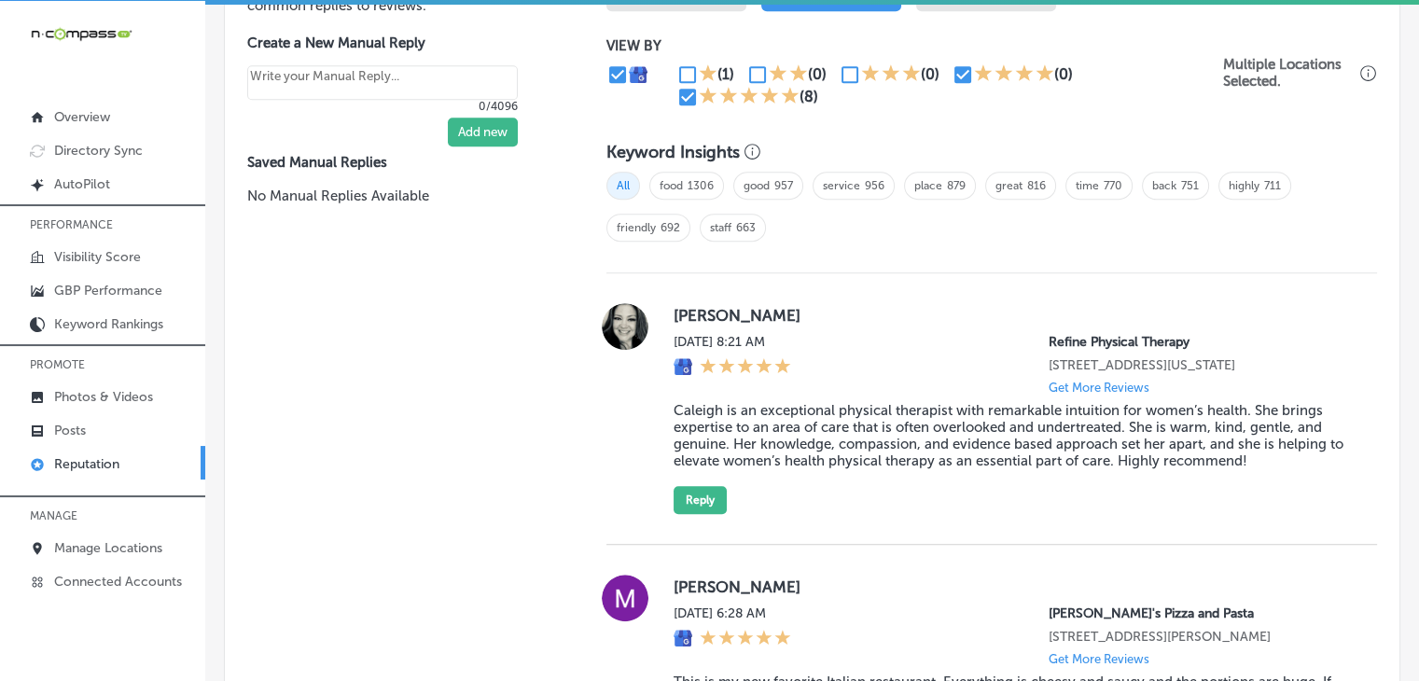
click at [682, 306] on label "[PERSON_NAME]" at bounding box center [1011, 315] width 674 height 19
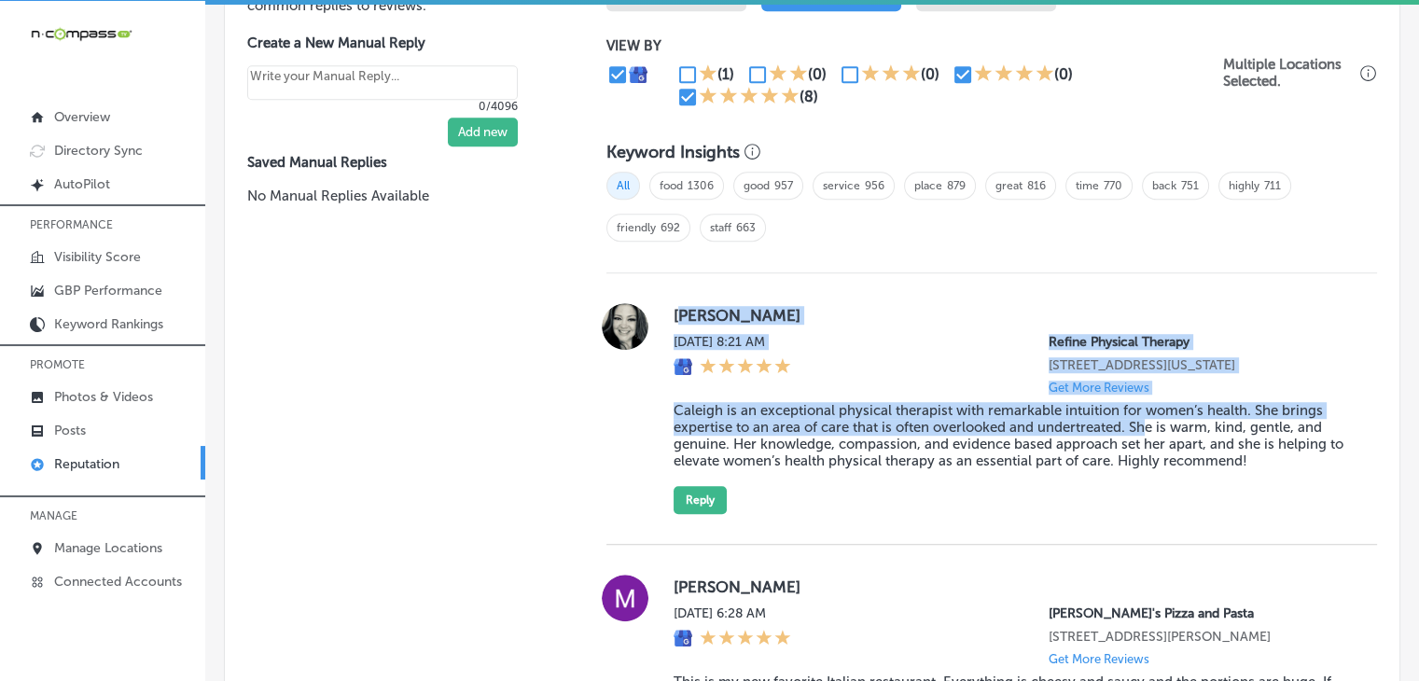
drag, startPoint x: 675, startPoint y: 303, endPoint x: 1147, endPoint y: 439, distance: 491.4
click at [1147, 439] on div "[PERSON_NAME] [DATE] 8:21 AM Refine Physical Therapy [STREET_ADDRESS][US_STATE]…" at bounding box center [1011, 408] width 674 height 211
click at [1268, 467] on blockquote "Caleigh is an exceptional physical therapist with remarkable intuition for wome…" at bounding box center [1011, 435] width 674 height 67
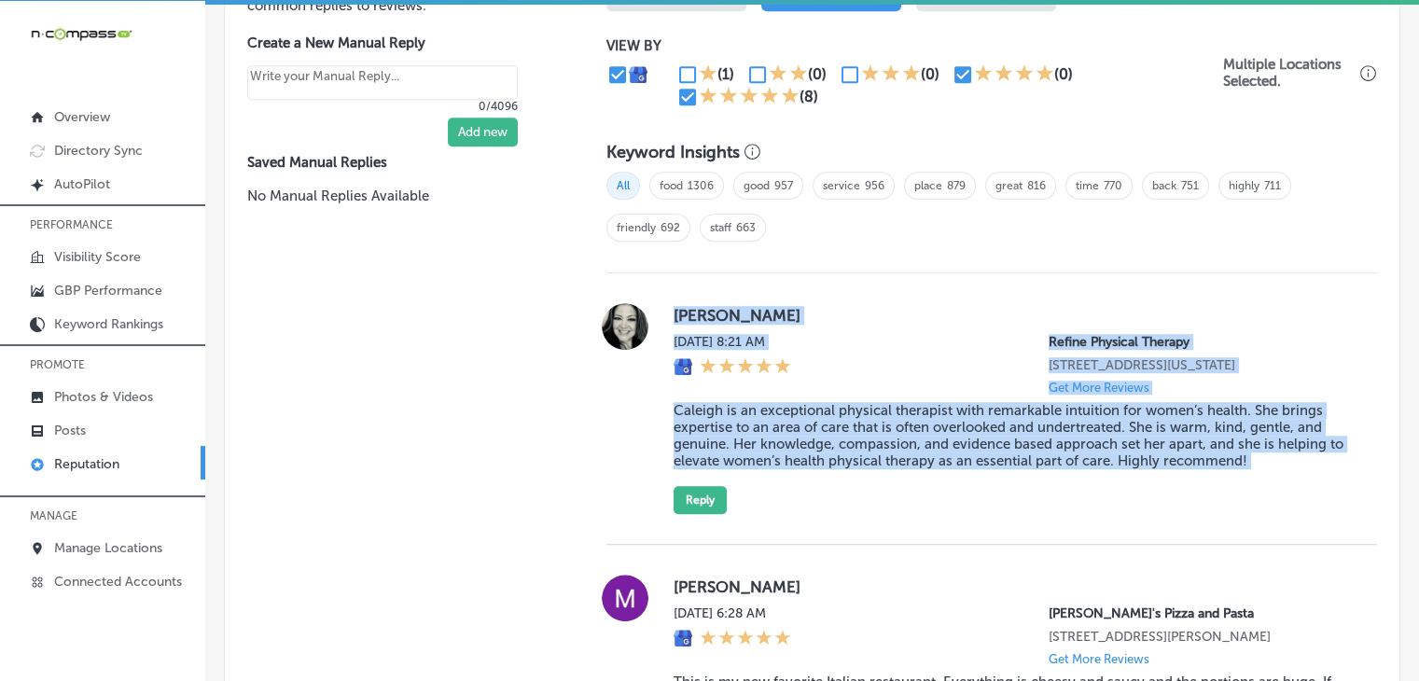
drag, startPoint x: 1269, startPoint y: 467, endPoint x: 668, endPoint y: 315, distance: 619.8
click at [674, 315] on div "[PERSON_NAME] [DATE] 8:21 AM Refine Physical Therapy [STREET_ADDRESS][US_STATE]…" at bounding box center [1011, 408] width 674 height 211
copy div "[PERSON_NAME] [DATE] 8:21 AM Refine Physical Therapy [STREET_ADDRESS][US_STATE]…"
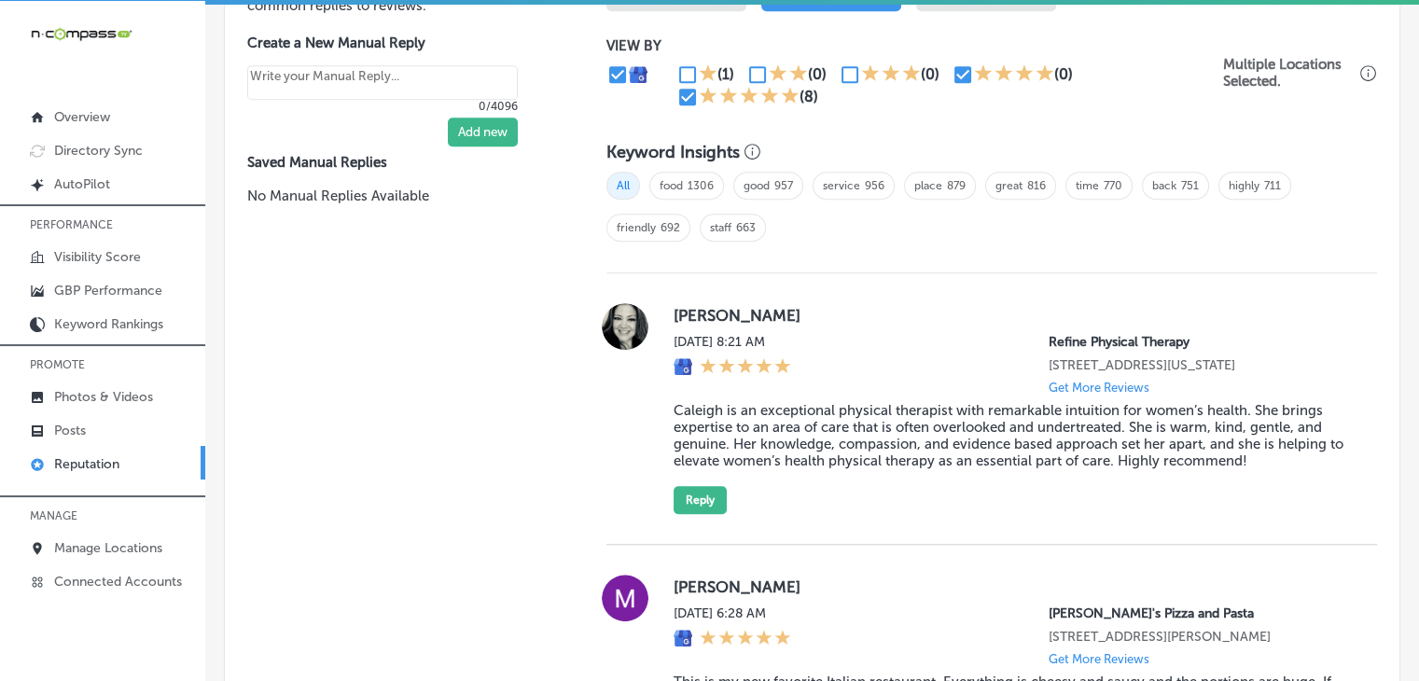
scroll to position [1743, 0]
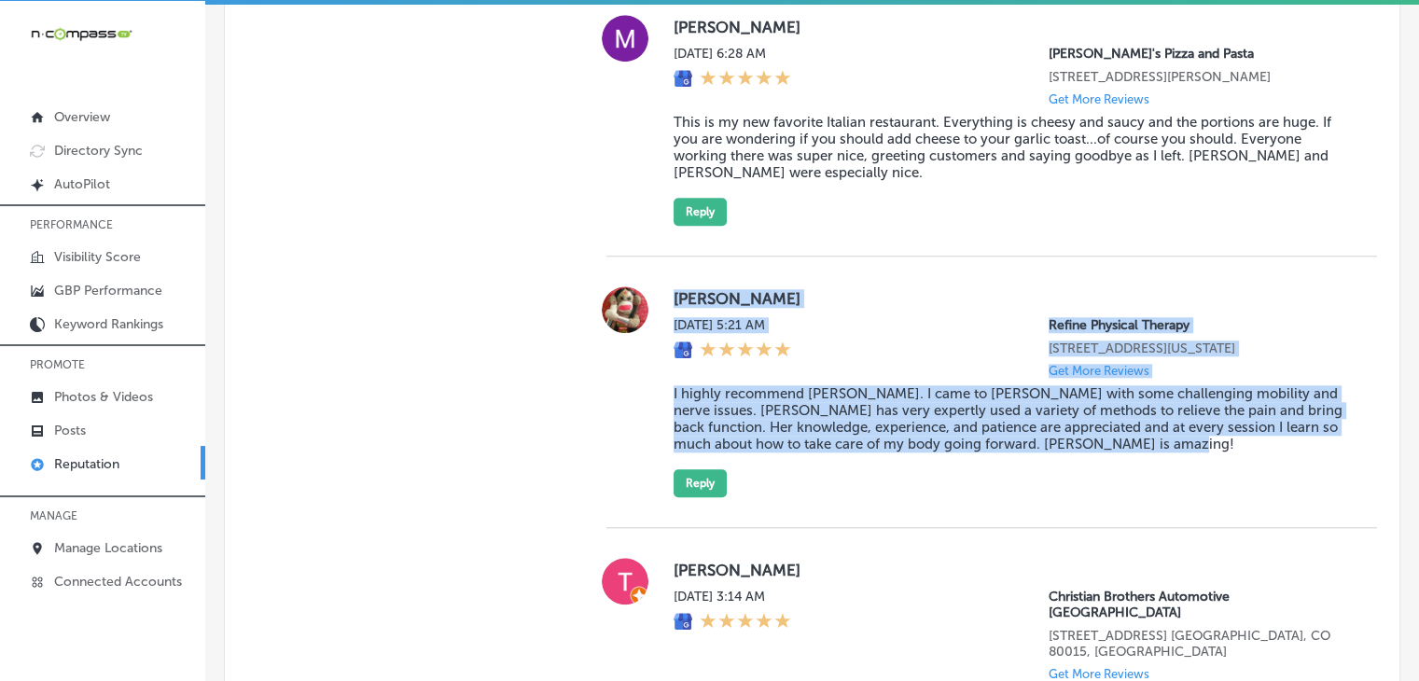
drag, startPoint x: 671, startPoint y: 309, endPoint x: 1217, endPoint y: 475, distance: 570.6
click at [1217, 475] on div "[PERSON_NAME][DATE] 5:21 AM Refine Physical Therapy [STREET_ADDRESS][US_STATE] …" at bounding box center [991, 391] width 771 height 211
copy div "[PERSON_NAME][DATE] 5:21 AM Refine Physical Therapy [STREET_ADDRESS][US_STATE] …"
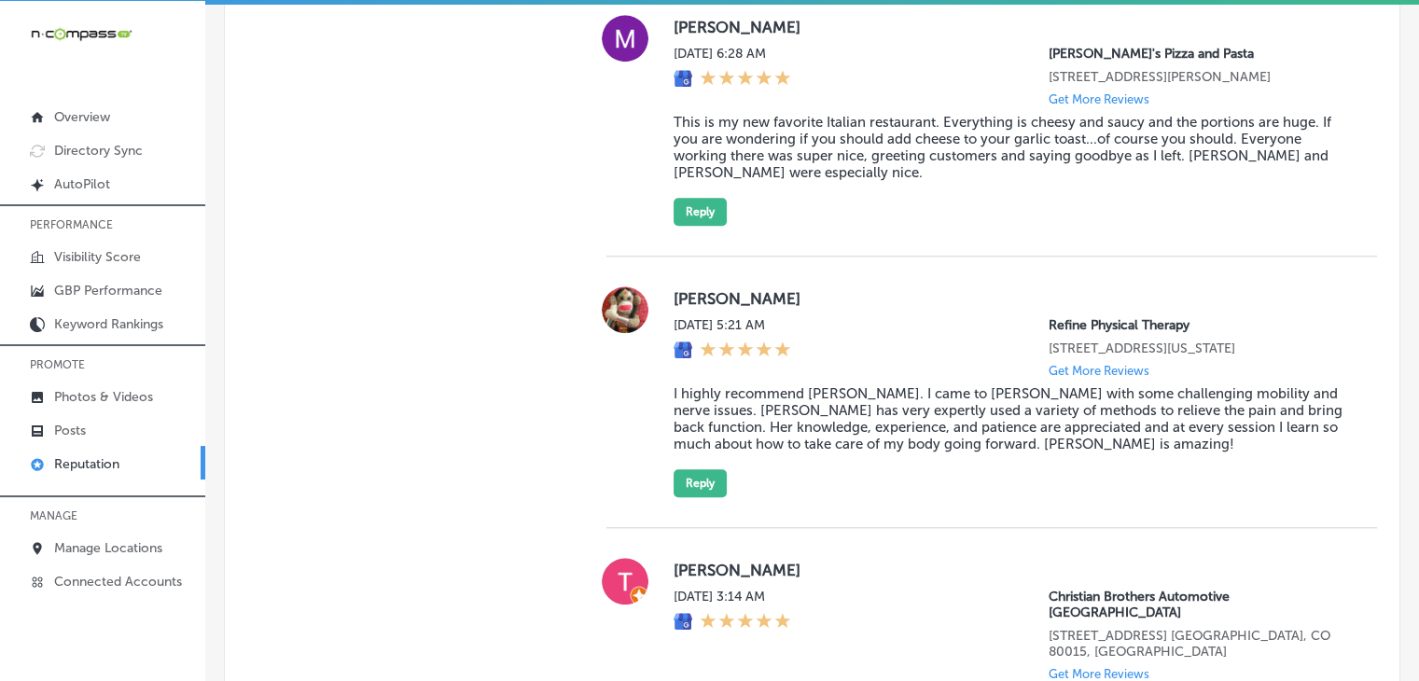
scroll to position [1180, 0]
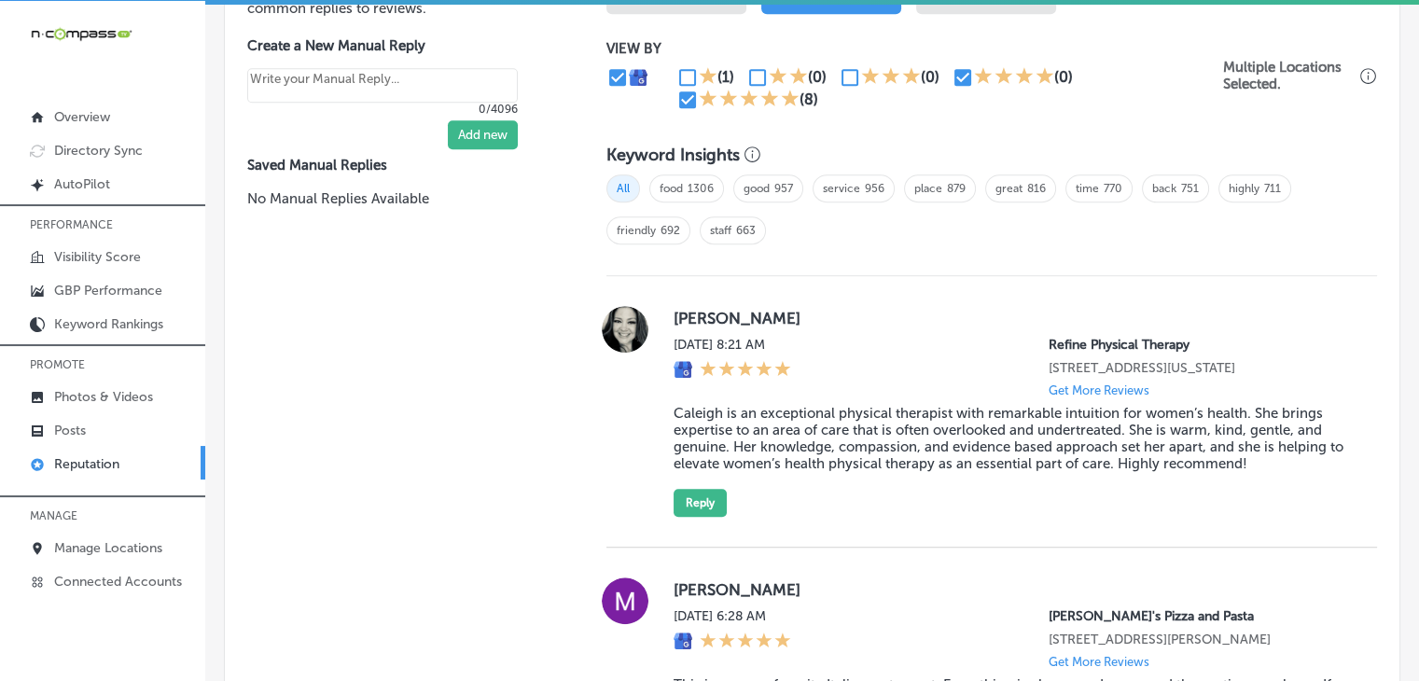
click at [674, 548] on div "[PERSON_NAME] [DATE] 8:21 AM Refine Physical Therapy [STREET_ADDRESS][US_STATE]…" at bounding box center [991, 412] width 771 height 272
click at [678, 538] on div "[PERSON_NAME] [DATE] 8:21 AM Refine Physical Therapy [STREET_ADDRESS][US_STATE]…" at bounding box center [991, 412] width 771 height 272
click at [685, 531] on div "[PERSON_NAME] [DATE] 8:21 AM Refine Physical Therapy [STREET_ADDRESS][US_STATE]…" at bounding box center [991, 412] width 771 height 272
click at [706, 504] on div "[PERSON_NAME] [DATE] 8:21 AM Refine Physical Therapy [STREET_ADDRESS][US_STATE]…" at bounding box center [1011, 411] width 674 height 211
click at [706, 507] on button "Reply" at bounding box center [700, 503] width 53 height 28
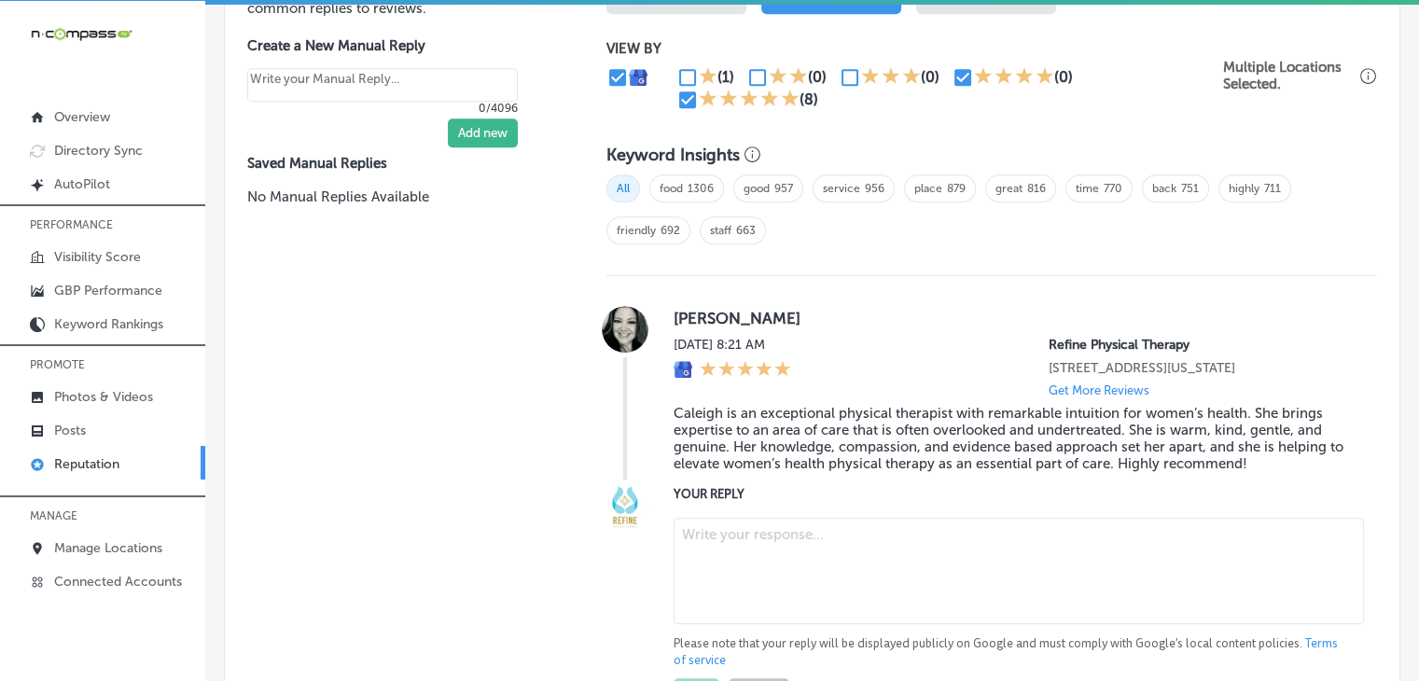
click at [753, 624] on textarea at bounding box center [1019, 571] width 690 height 106
paste textarea "Thank you so much for your kind words, [PERSON_NAME]! We’re thrilled to hear th…"
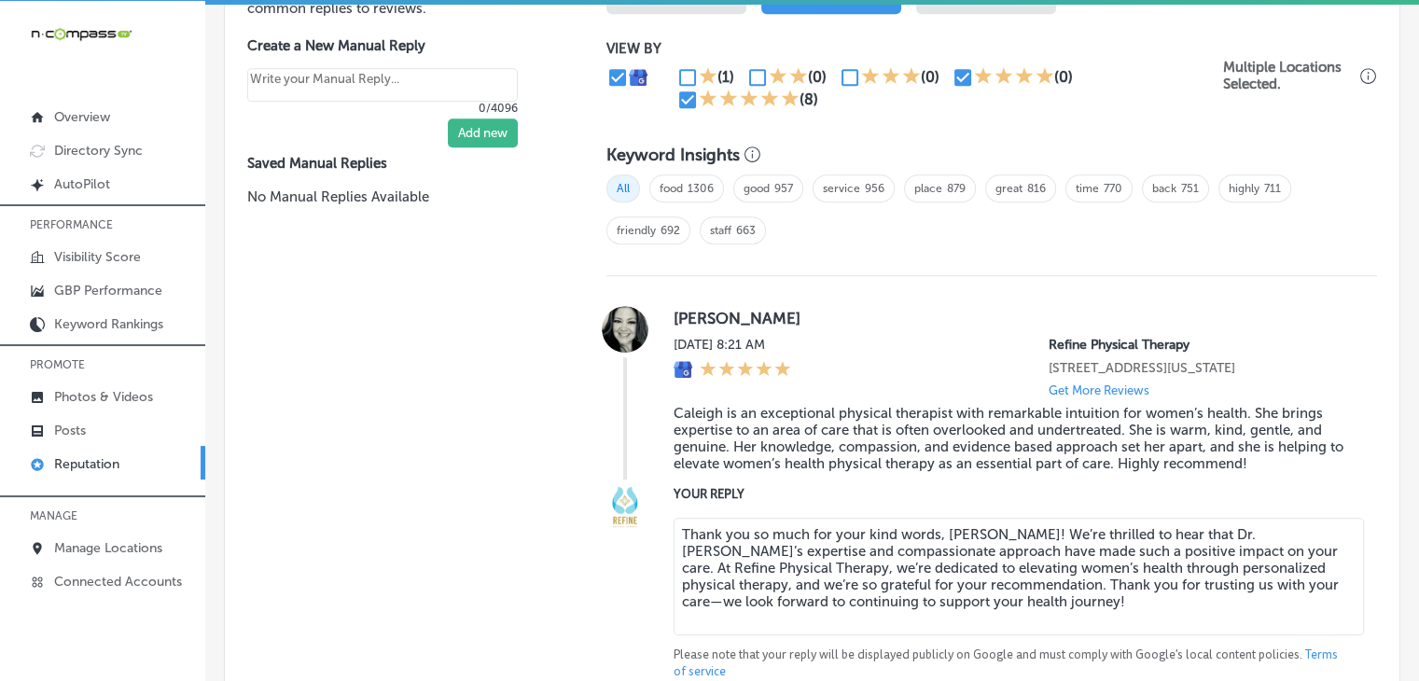
type textarea "Thank you so much for your kind words, [PERSON_NAME]! We’re thrilled to hear th…"
type textarea "x"
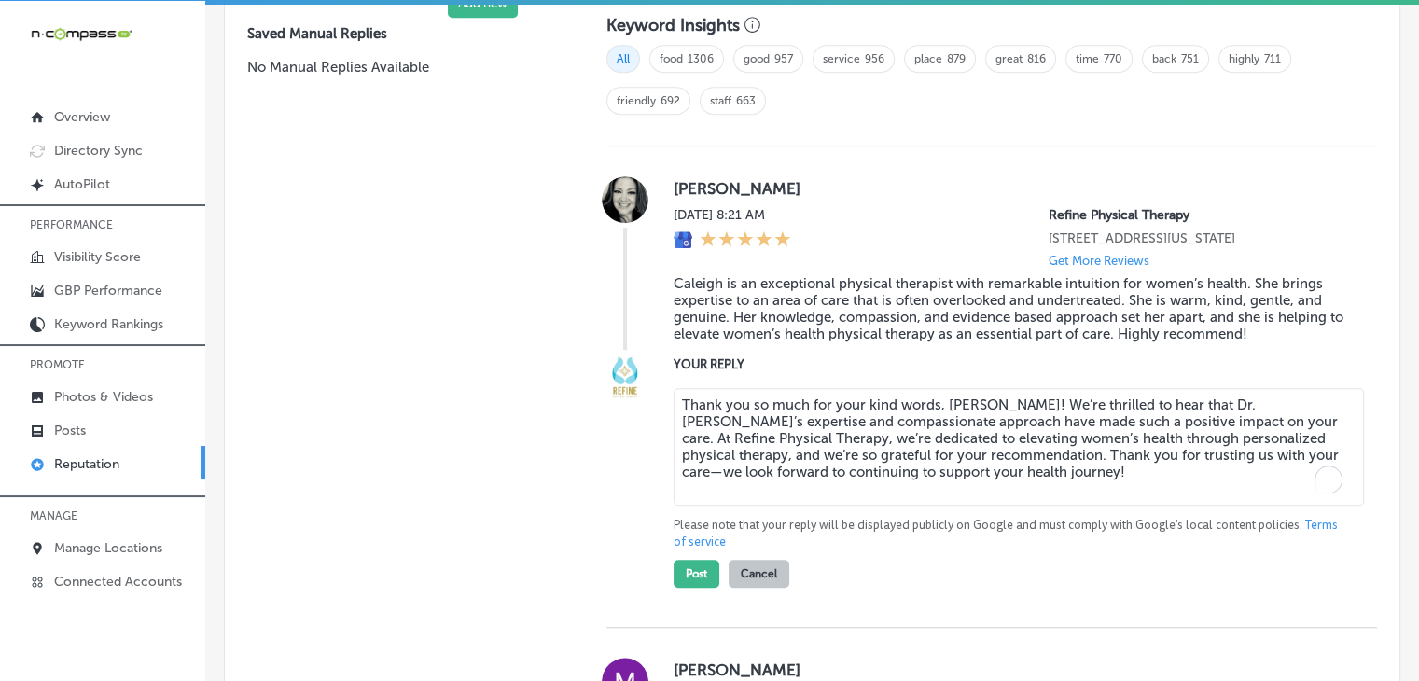
scroll to position [1367, 0]
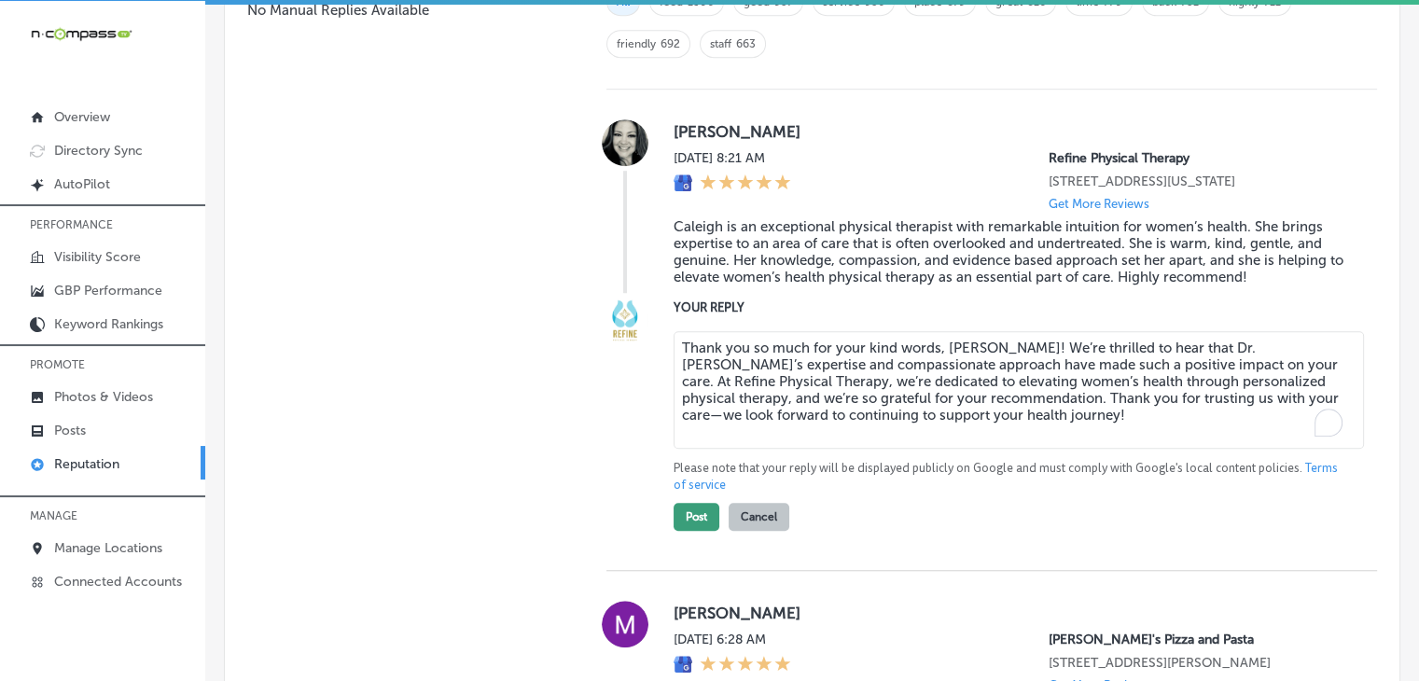
type textarea "Thank you so much for your kind words, [PERSON_NAME]! We’re thrilled to hear th…"
click at [683, 530] on button "Post" at bounding box center [697, 517] width 46 height 28
type textarea "x"
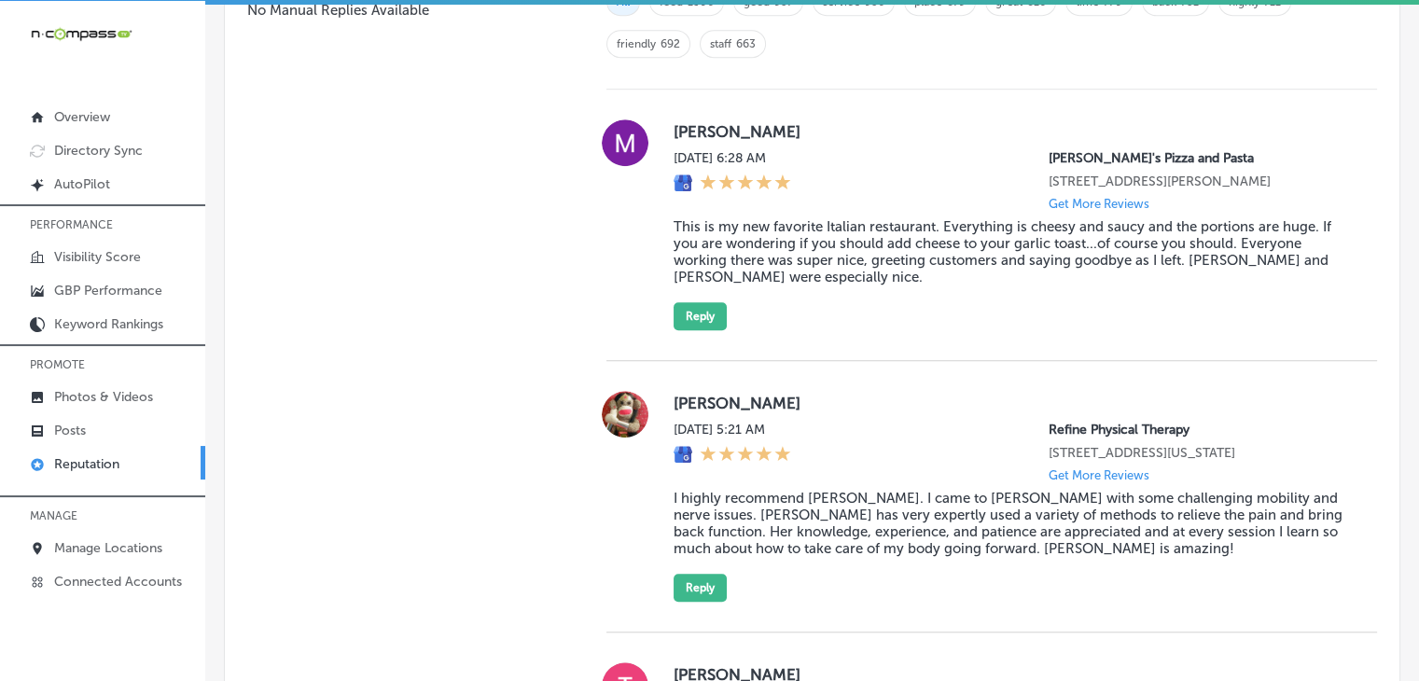
click at [689, 585] on div "[PERSON_NAME][DATE] 5:21 AM Refine Physical Therapy [STREET_ADDRESS][US_STATE] …" at bounding box center [1011, 496] width 674 height 211
click at [703, 598] on button "Reply" at bounding box center [700, 588] width 53 height 28
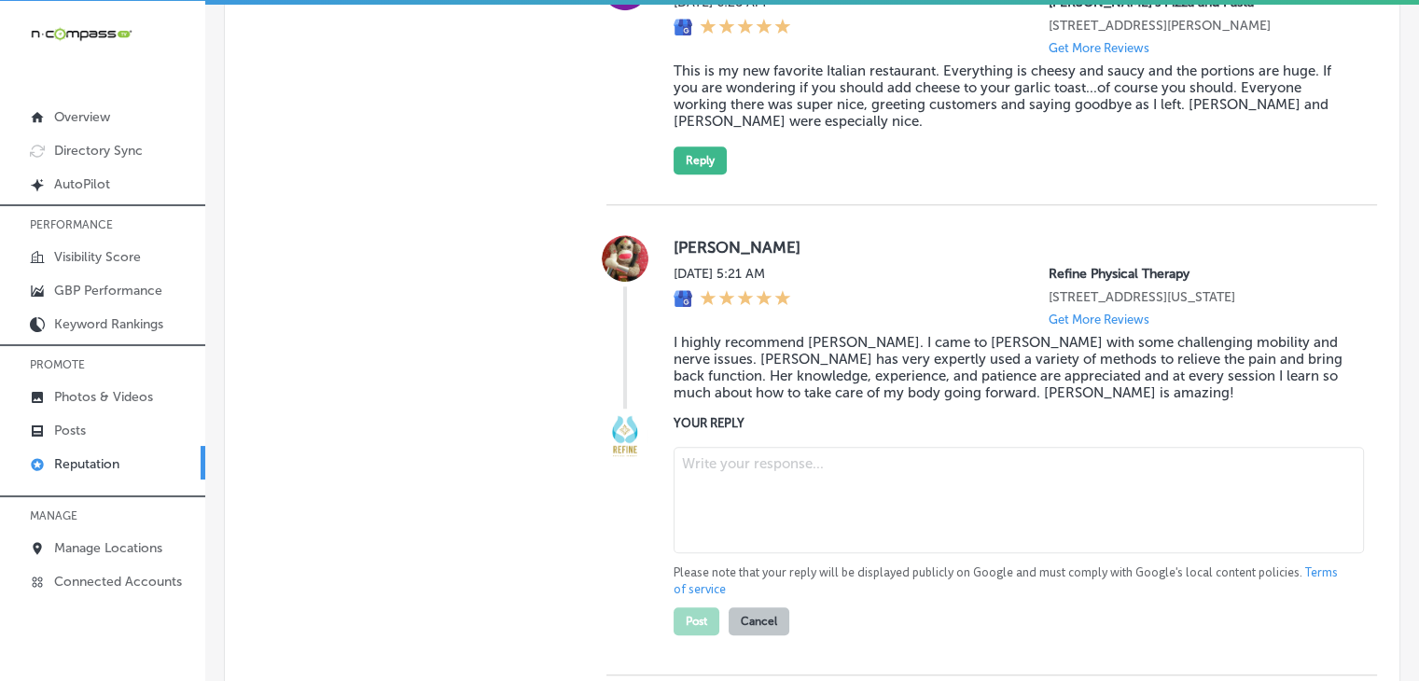
scroll to position [1554, 0]
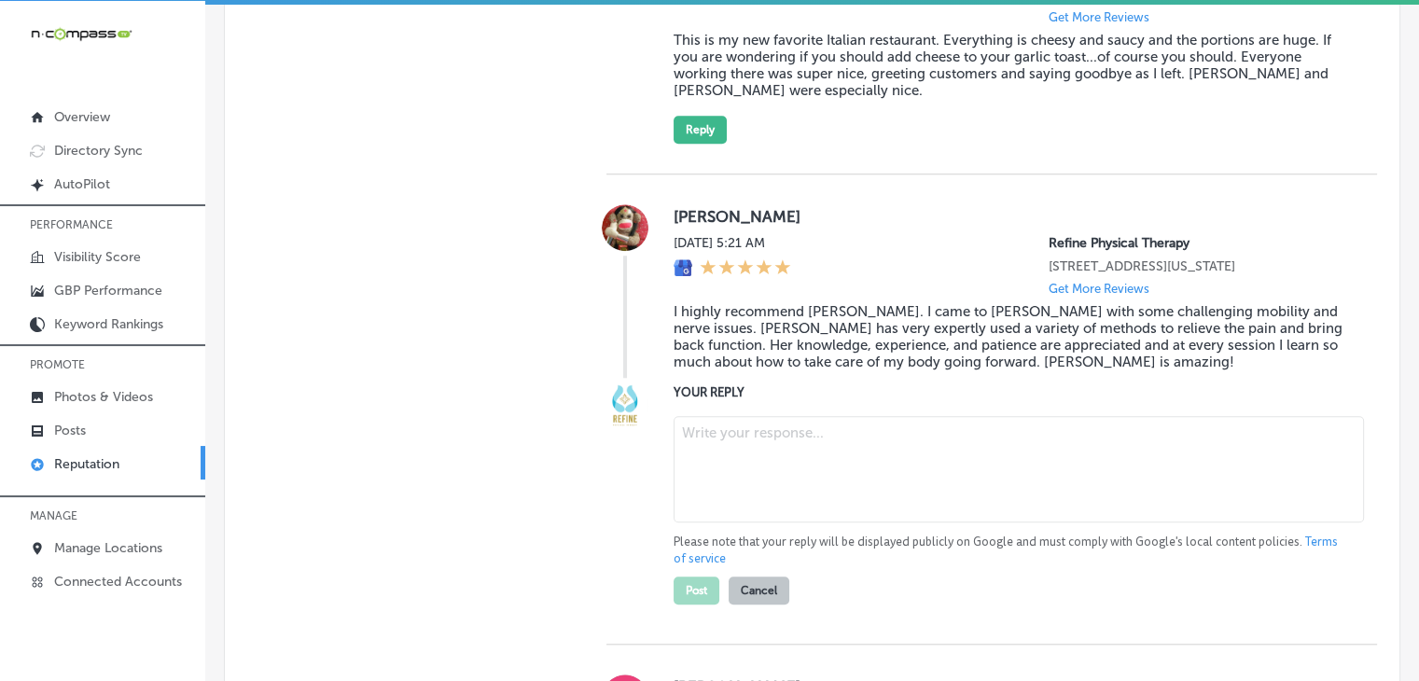
click at [847, 445] on textarea at bounding box center [1019, 469] width 690 height 106
paste textarea "We truly appreciate your feedback, [PERSON_NAME]! It’s wonderful to hear that D…"
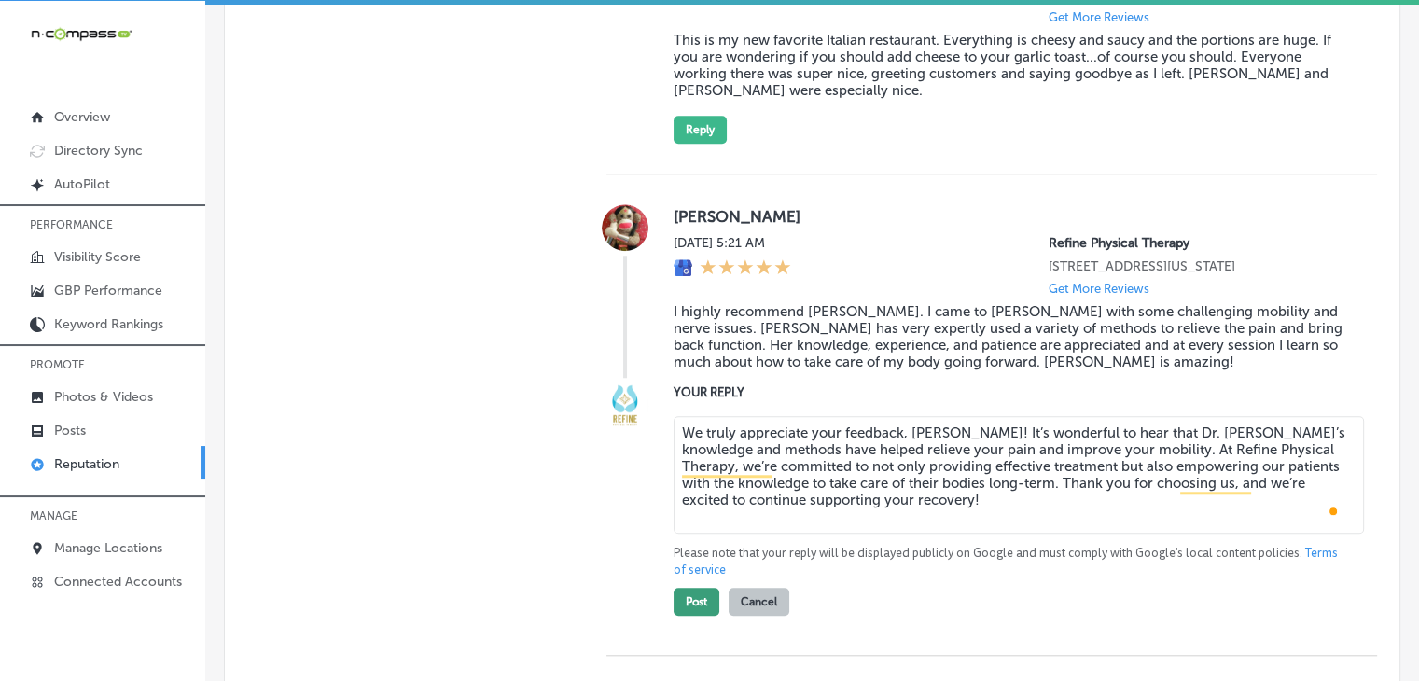
type textarea "We truly appreciate your feedback, [PERSON_NAME]! It’s wonderful to hear that D…"
click at [692, 616] on button "Post" at bounding box center [697, 602] width 46 height 28
type textarea "x"
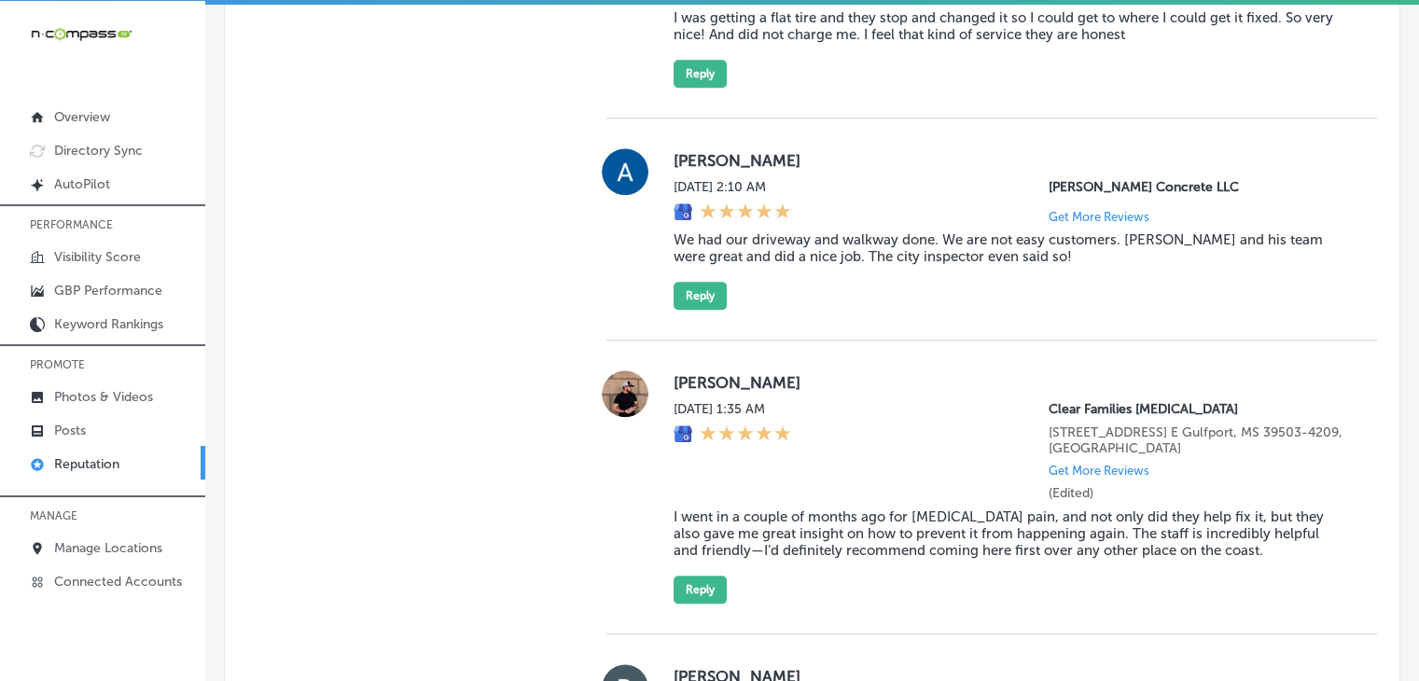
scroll to position [1693, 0]
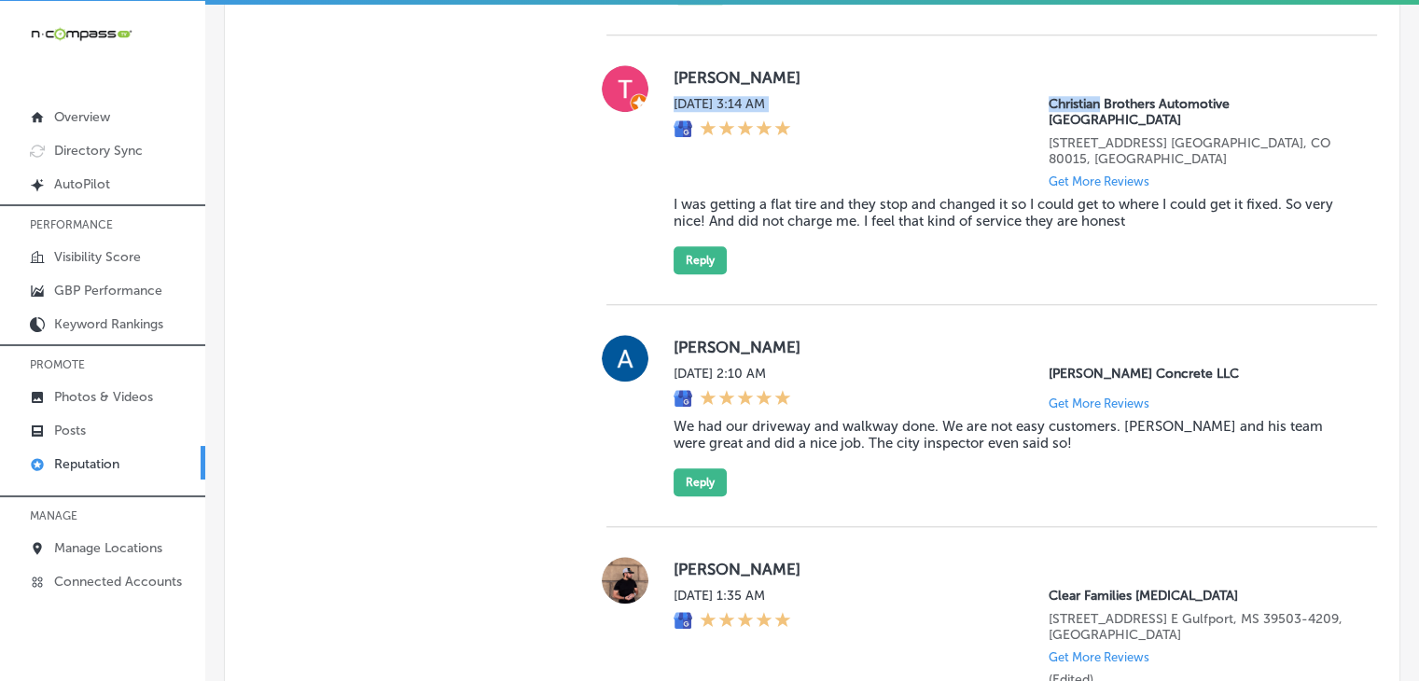
drag, startPoint x: 1318, startPoint y: 89, endPoint x: 1074, endPoint y: 102, distance: 243.9
click at [1074, 102] on div "[PERSON_NAME] [DATE] 3:14 AM Christian Brothers Automotive [GEOGRAPHIC_DATA][ST…" at bounding box center [1011, 169] width 674 height 209
click at [1066, 105] on p "Christian Brothers Automotive [GEOGRAPHIC_DATA]" at bounding box center [1198, 112] width 299 height 32
drag, startPoint x: 1034, startPoint y: 103, endPoint x: 1303, endPoint y: 105, distance: 268.7
click at [1303, 105] on div "[DATE] 3:14 AM Christian Brothers Automotive [GEOGRAPHIC_DATA][STREET_ADDRESS] …" at bounding box center [1011, 142] width 674 height 92
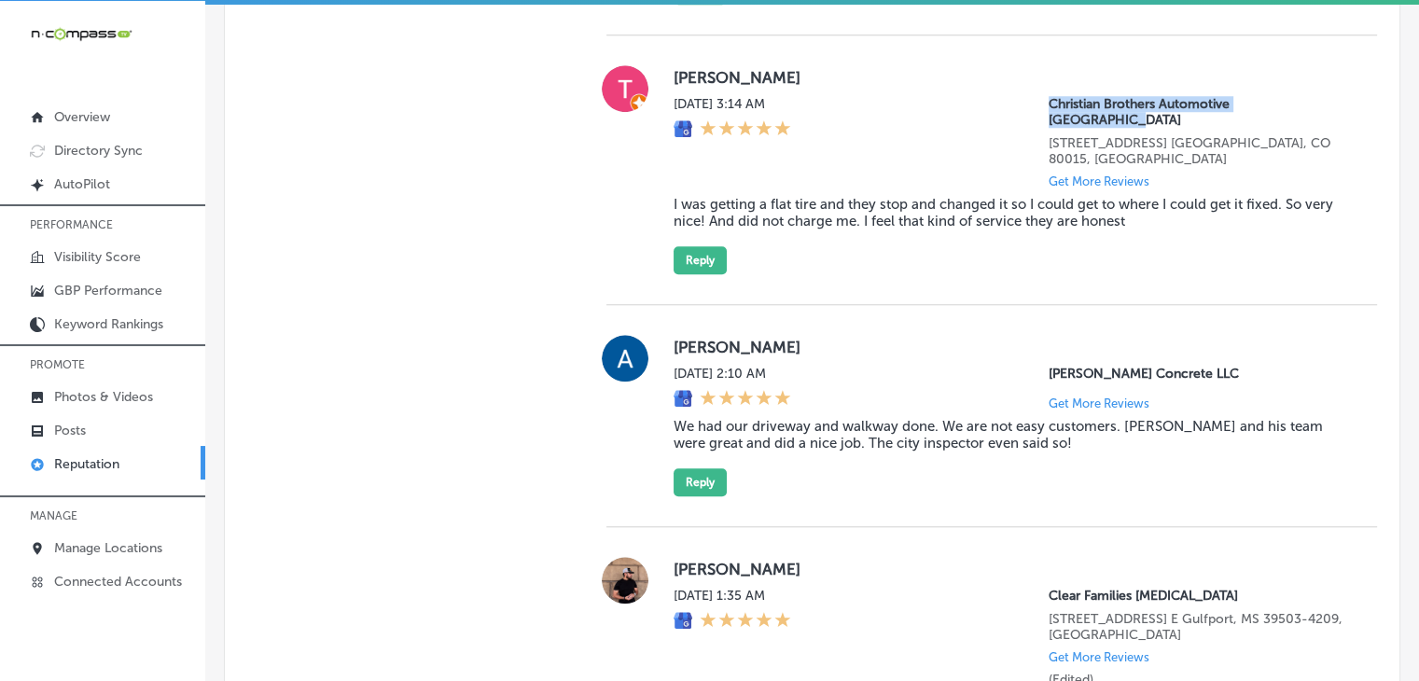
copy p "Christian Brothers Automotive [GEOGRAPHIC_DATA]"
click at [687, 72] on label "[PERSON_NAME]" at bounding box center [1011, 77] width 674 height 19
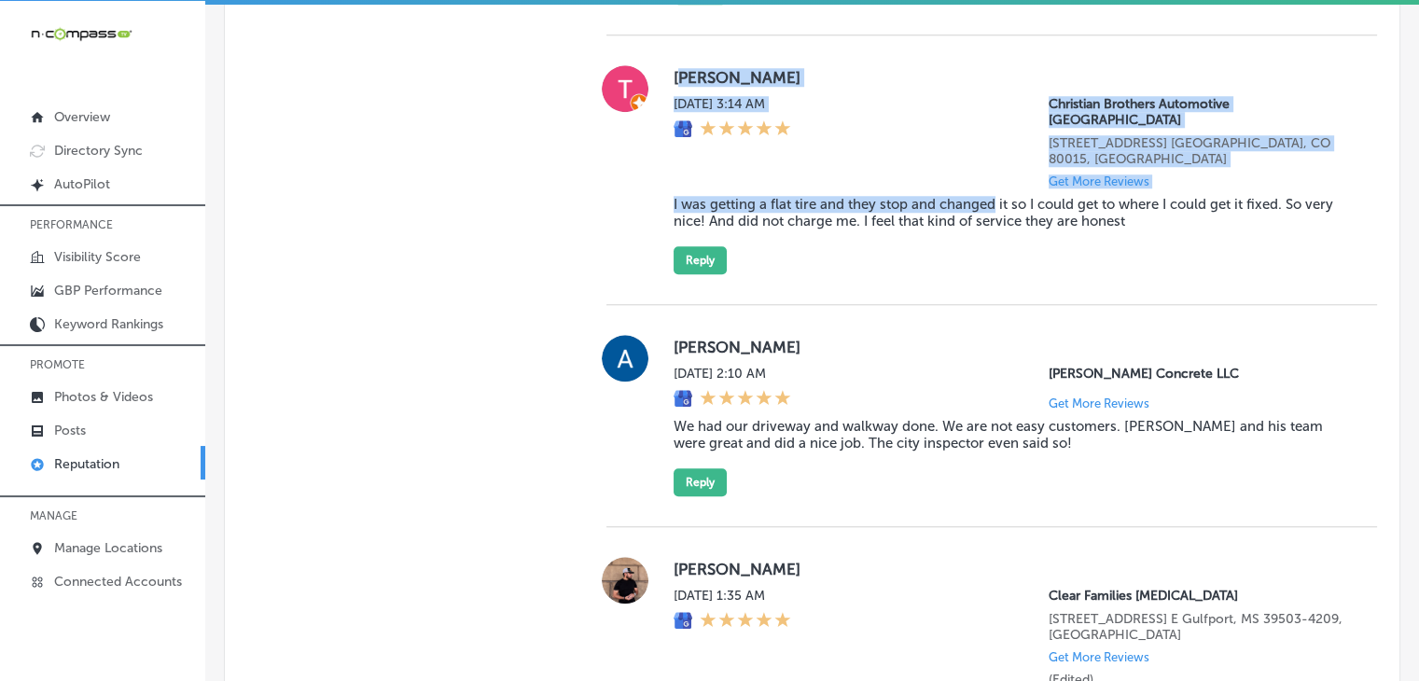
drag, startPoint x: 676, startPoint y: 63, endPoint x: 1140, endPoint y: 166, distance: 475.9
click at [1067, 165] on div "[PERSON_NAME] [DATE] 3:14 AM Christian Brothers Automotive [GEOGRAPHIC_DATA][ST…" at bounding box center [1011, 169] width 674 height 209
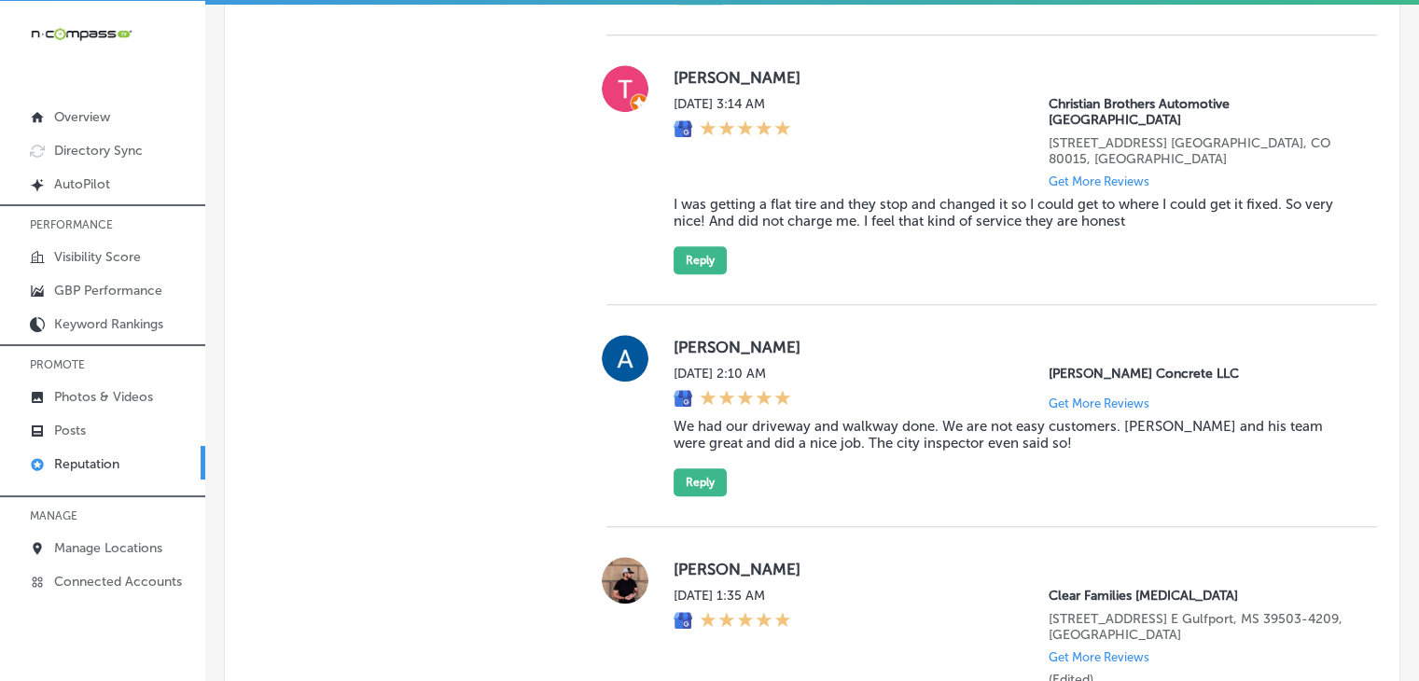
click at [1142, 196] on blockquote "I was getting a flat tire and they stop and changed it so I could get to where …" at bounding box center [1011, 213] width 674 height 34
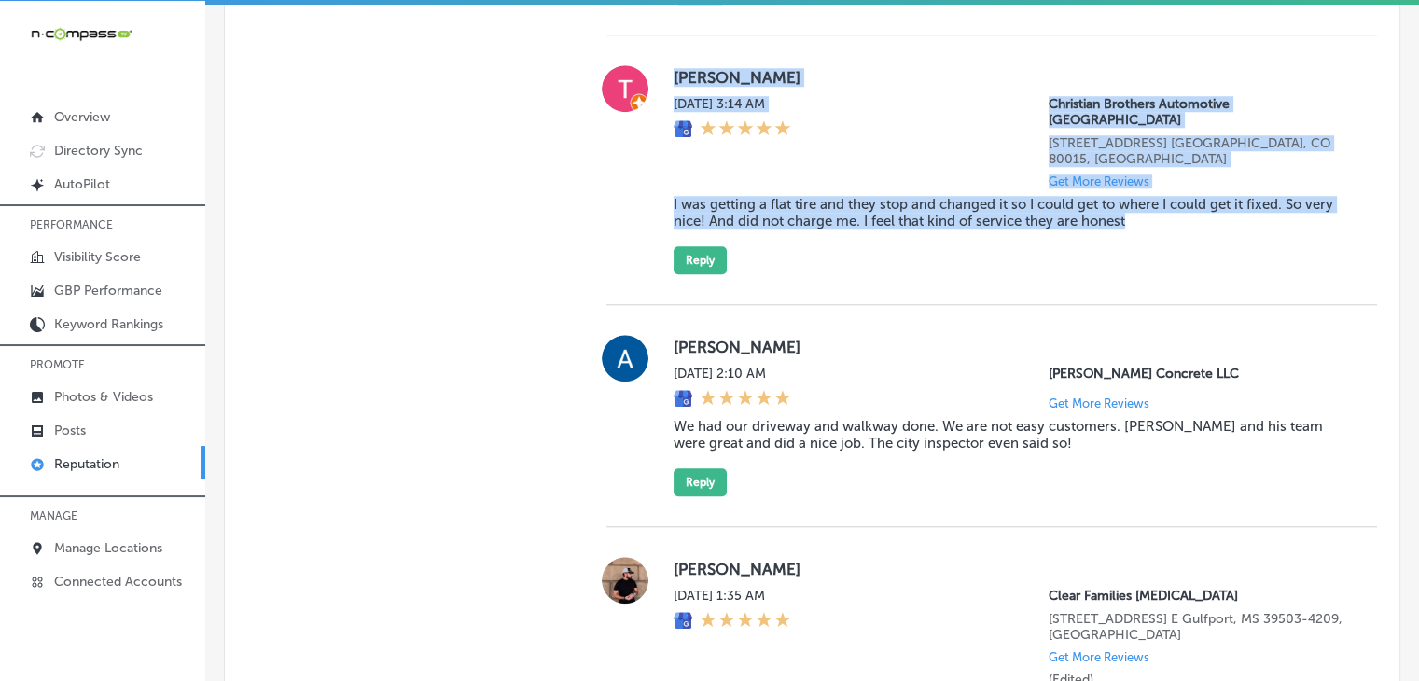
drag, startPoint x: 1151, startPoint y: 180, endPoint x: 672, endPoint y: 82, distance: 489.5
click at [674, 82] on div "[PERSON_NAME] [DATE] 3:14 AM Christian Brothers Automotive [GEOGRAPHIC_DATA][ST…" at bounding box center [1011, 169] width 674 height 209
copy div "[PERSON_NAME] [DATE] 3:14 AM Christian Brothers Automotive [GEOGRAPHIC_DATA][ST…"
click at [740, 209] on div "[PERSON_NAME] [DATE] 3:14 AM Christian Brothers Automotive [GEOGRAPHIC_DATA][ST…" at bounding box center [1011, 169] width 674 height 209
click at [719, 246] on button "Reply" at bounding box center [700, 260] width 53 height 28
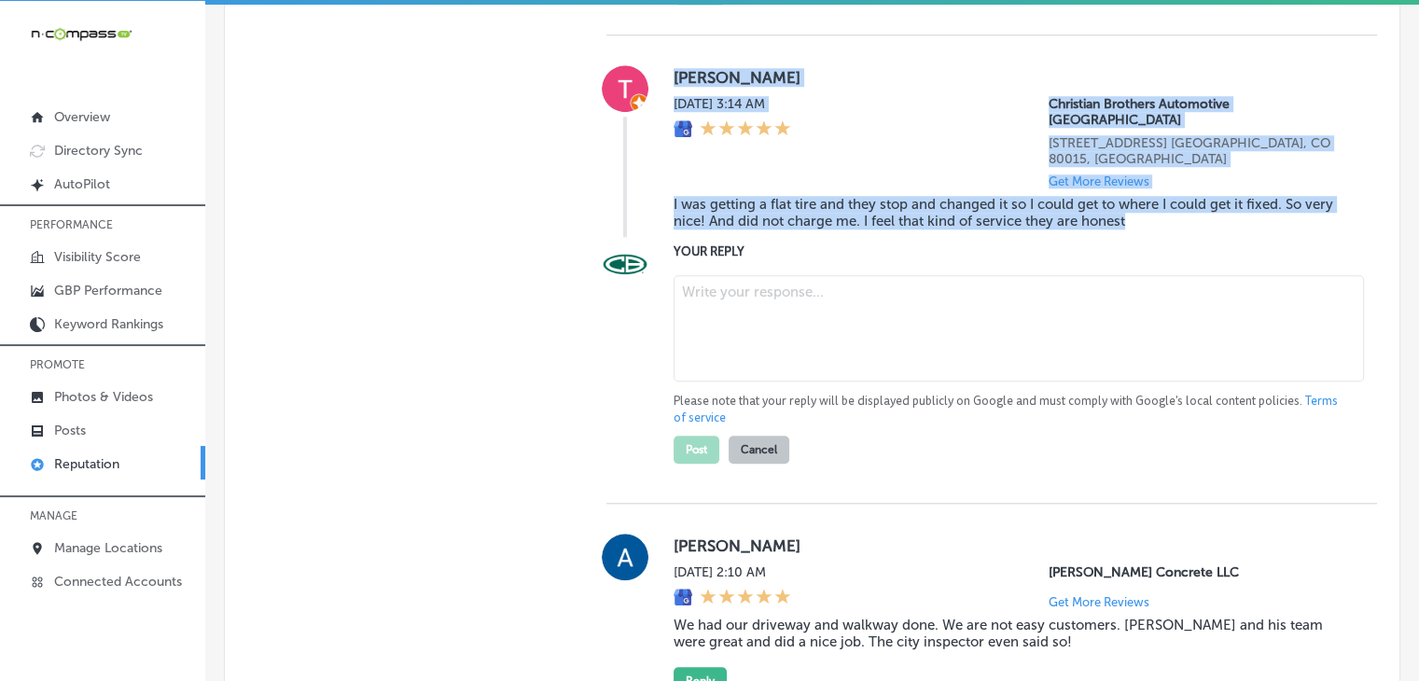
click at [780, 275] on textarea at bounding box center [1019, 328] width 690 height 106
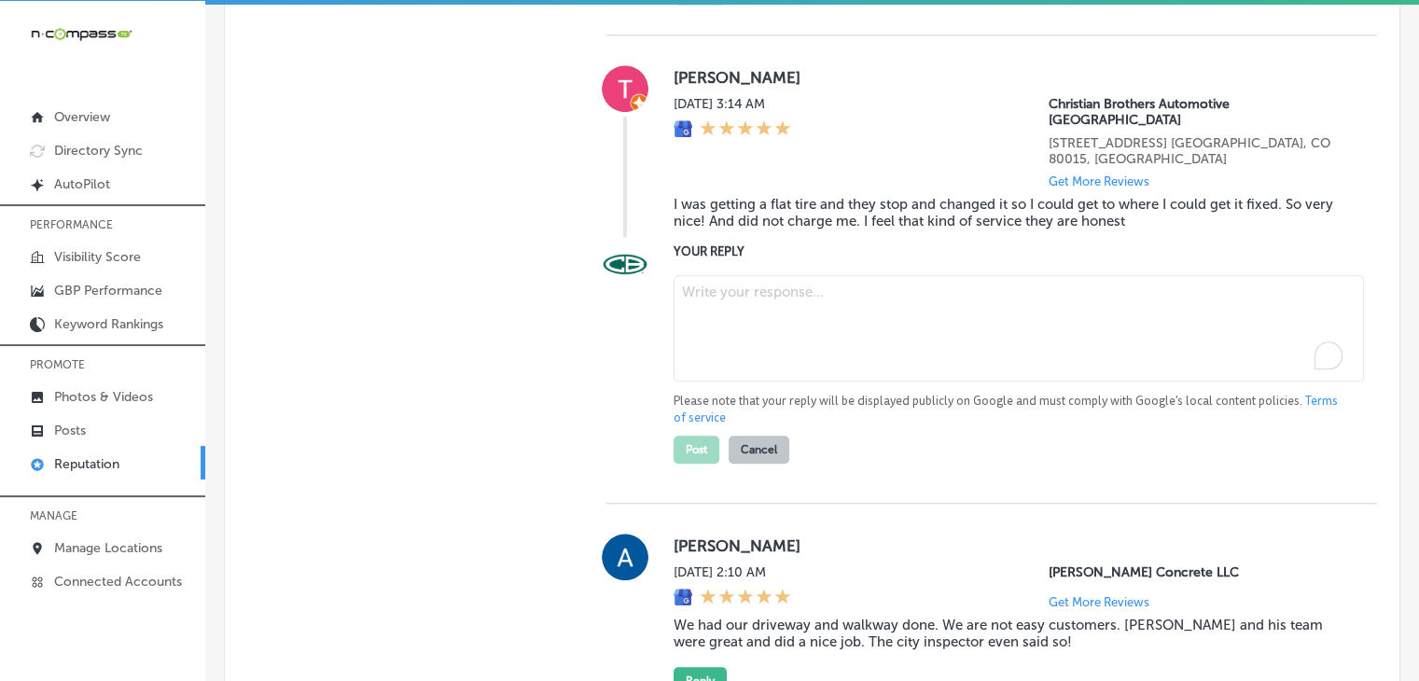
paste textarea "We’re so happy to hear that our team could assist you with your flat tire, [PER…"
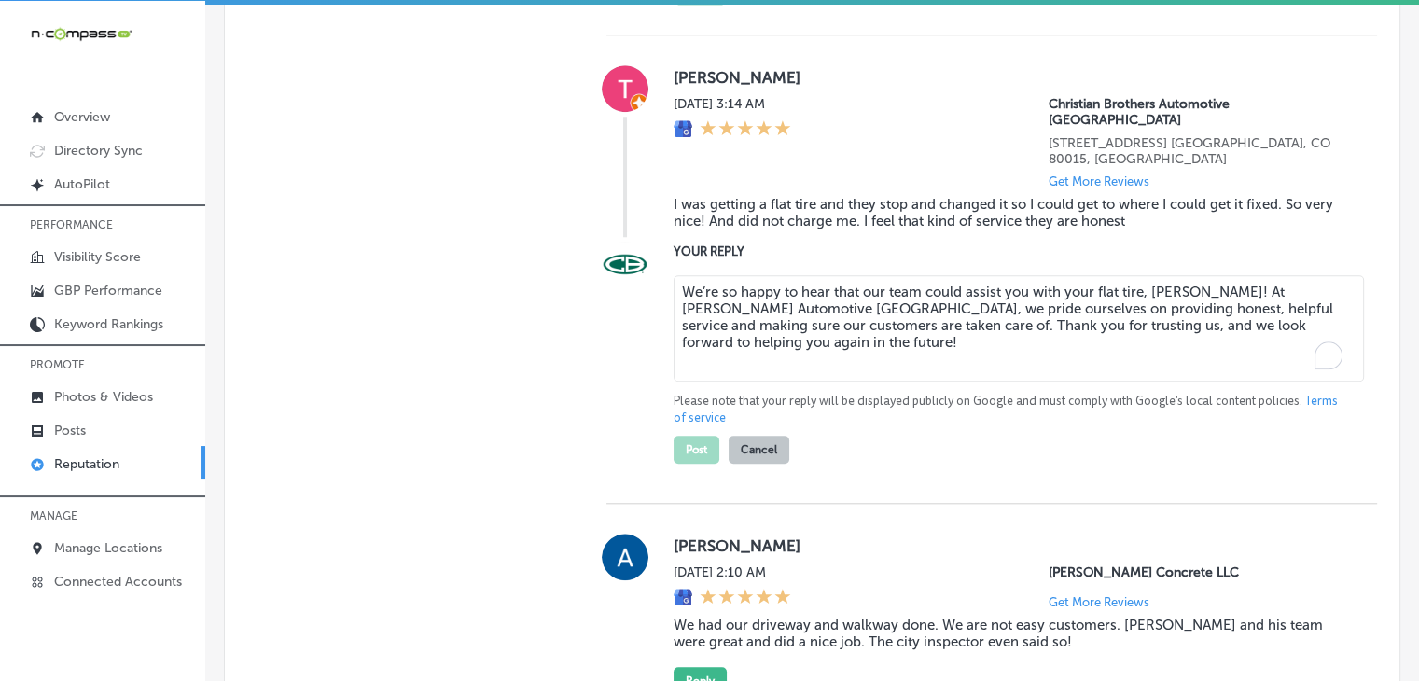
type textarea "We’re so happy to hear that our team could assist you with your flat tire, [PER…"
click at [881, 275] on textarea "We’re so happy to hear that our team could assist you with your flat tire, [PER…" at bounding box center [1019, 328] width 690 height 106
click at [957, 275] on textarea "We’re so happy to hear that our team could assist you with your flat tire, [PER…" at bounding box center [1019, 328] width 690 height 106
click at [1133, 275] on textarea "We’re so happy to hear that our team could assist you with your flat tire, [PER…" at bounding box center [1019, 328] width 690 height 106
click at [1219, 275] on textarea "We’re so happy to hear that our team could assist you with your flat tire, [PER…" at bounding box center [1019, 328] width 690 height 106
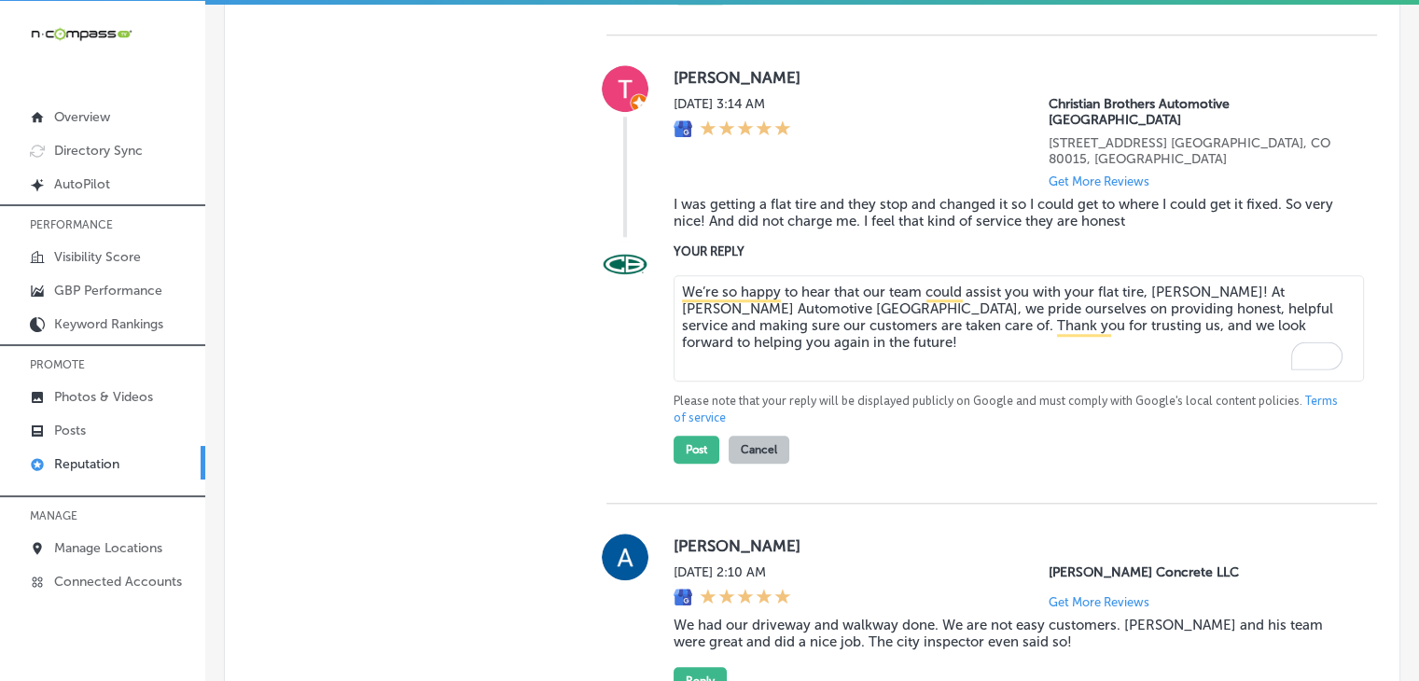
click at [1078, 301] on textarea "We’re so happy to hear that our team could assist you with your flat tire, [PER…" at bounding box center [1019, 328] width 690 height 106
click at [928, 320] on textarea "We’re so happy to hear that our team could assist you with your flat tire, [PER…" at bounding box center [1019, 328] width 690 height 106
click at [679, 436] on button "Post" at bounding box center [697, 450] width 46 height 28
type textarea "x"
